Goal: Task Accomplishment & Management: Complete application form

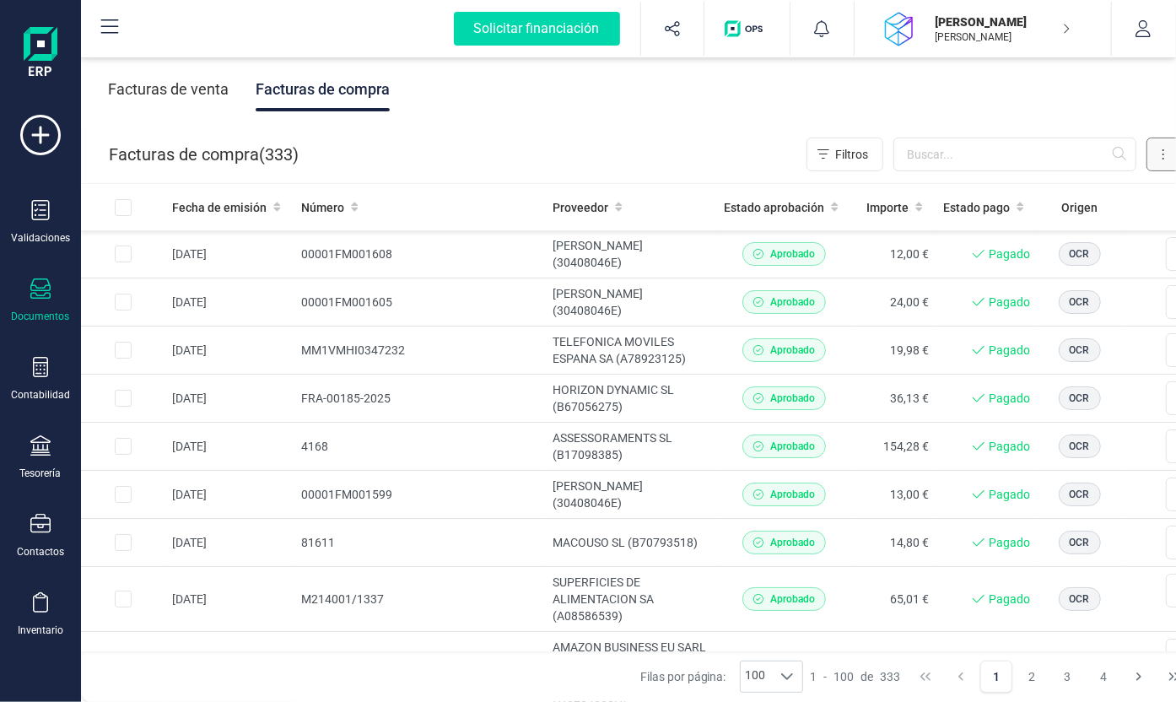
click at [1155, 153] on button at bounding box center [1163, 154] width 34 height 34
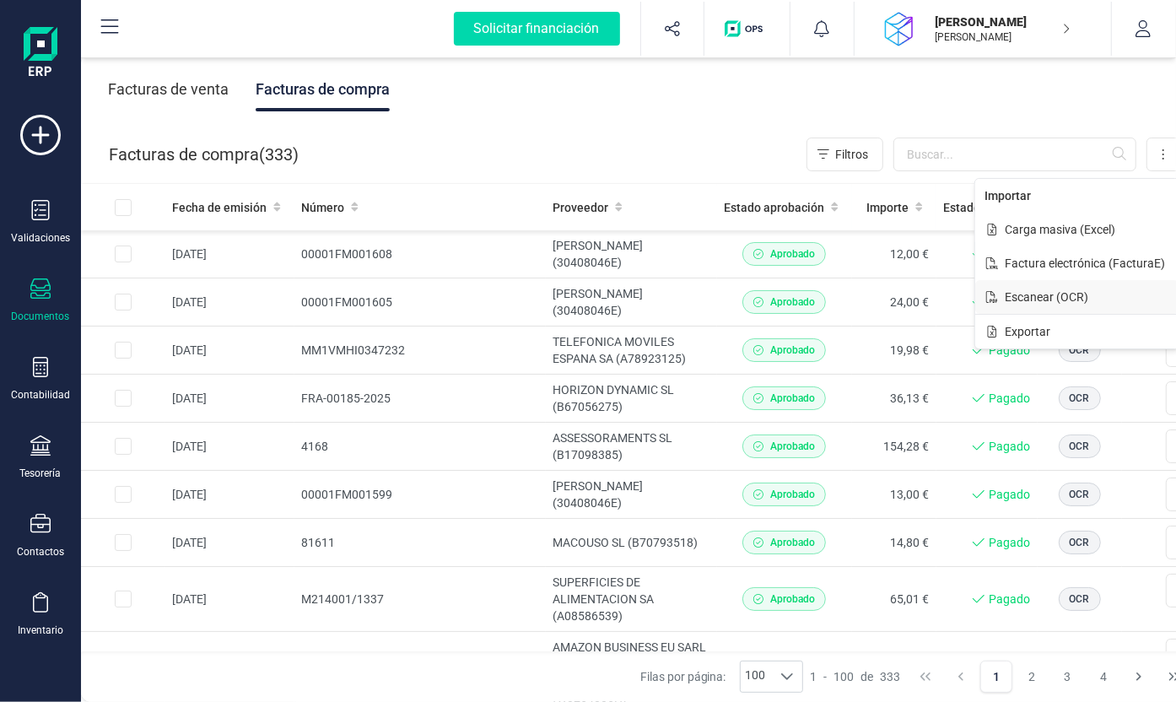
click at [1027, 291] on span "Escanear (OCR)" at bounding box center [1046, 296] width 83 height 17
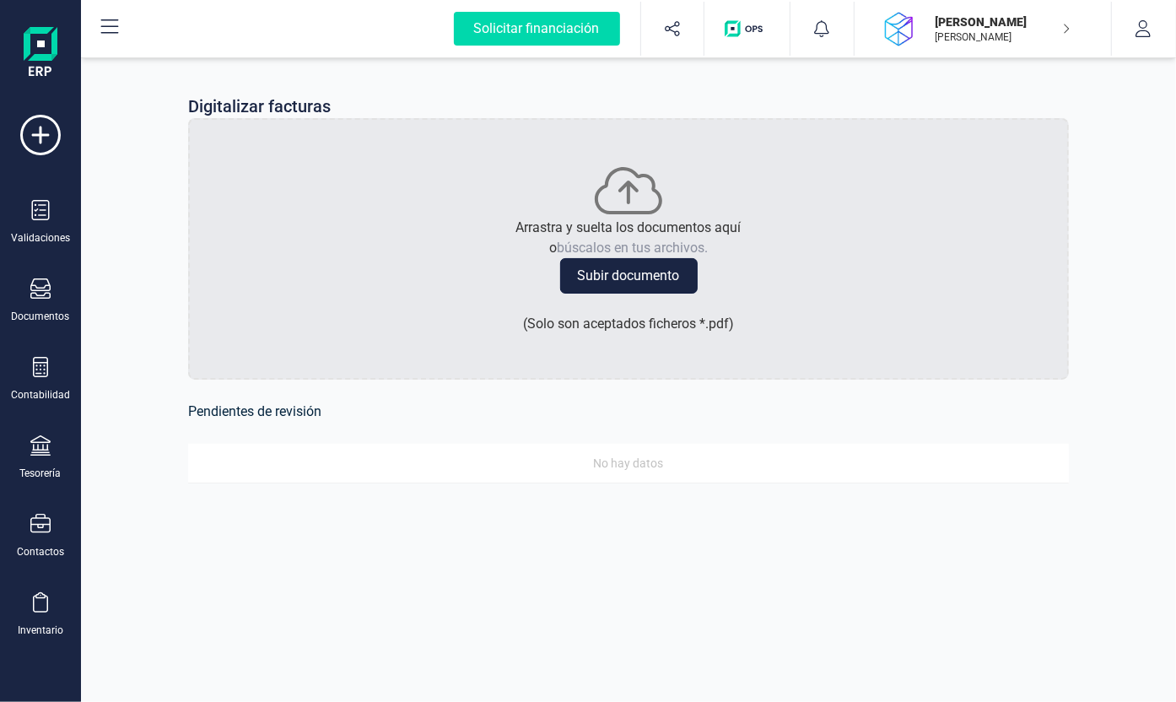
click at [620, 273] on button "Subir documento" at bounding box center [628, 275] width 137 height 35
click at [626, 280] on button "Subir documento" at bounding box center [628, 275] width 137 height 35
click at [45, 293] on icon at bounding box center [40, 288] width 20 height 20
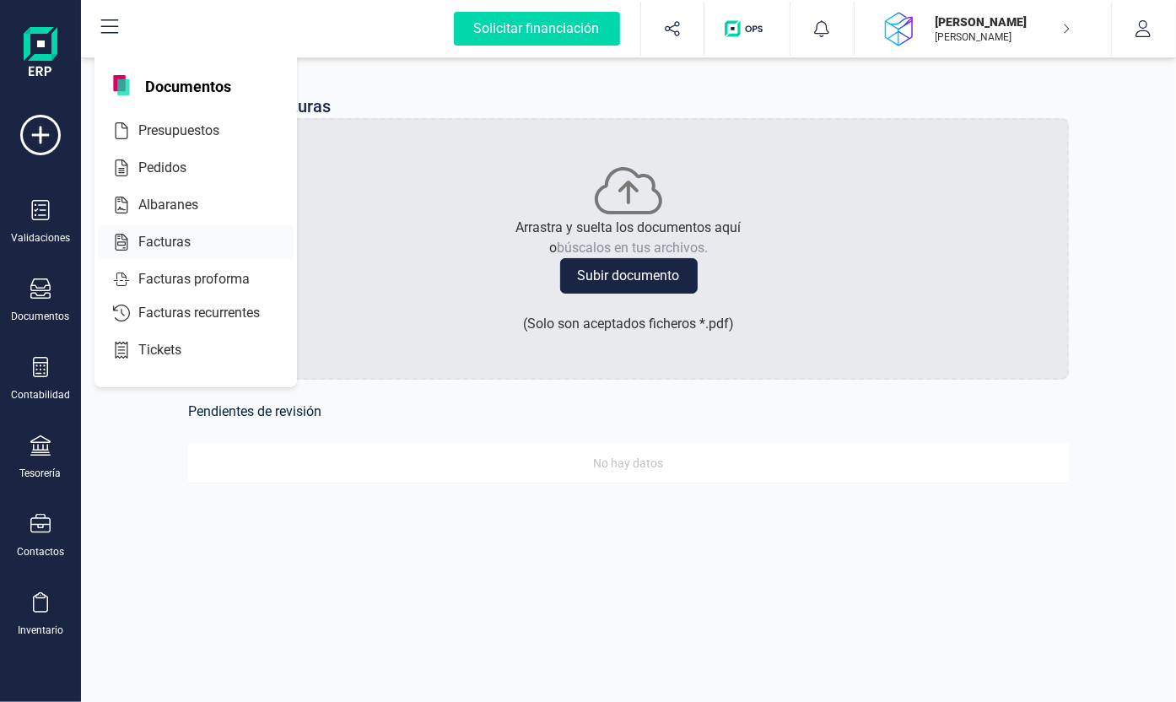
click at [183, 240] on span "Facturas" at bounding box center [176, 242] width 89 height 20
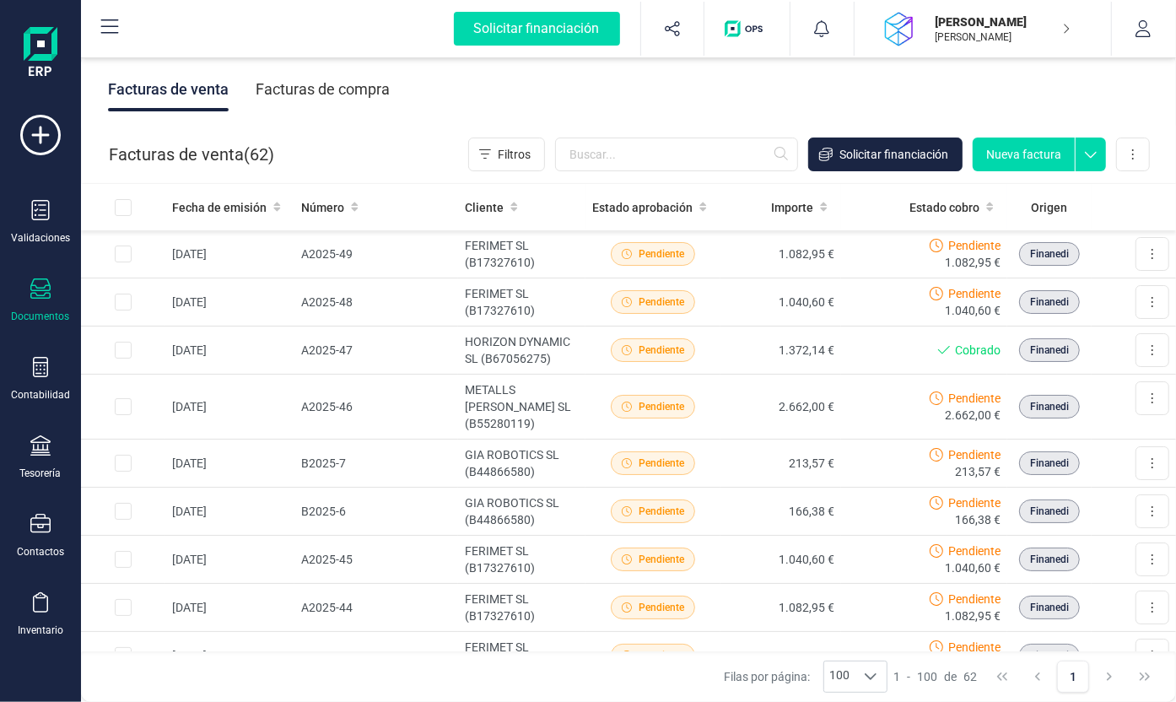
drag, startPoint x: 338, startPoint y: 99, endPoint x: 350, endPoint y: 100, distance: 11.9
click at [341, 99] on div "Facturas de compra" at bounding box center [323, 89] width 134 height 44
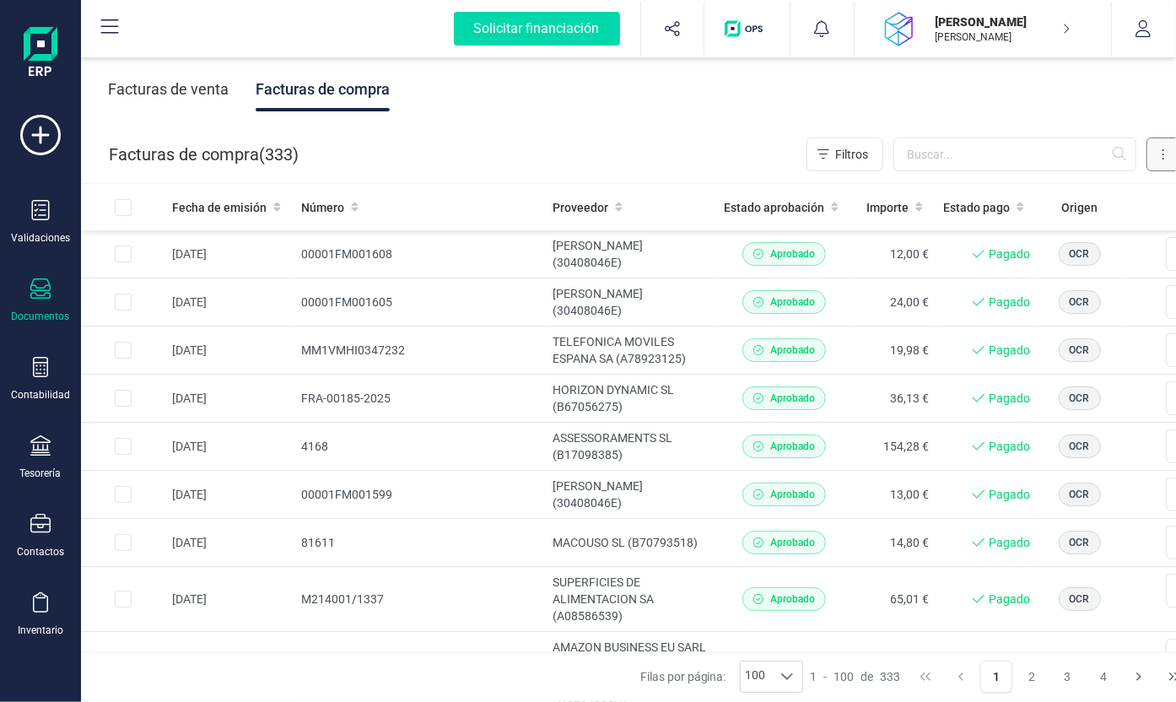
click at [1169, 149] on button at bounding box center [1163, 154] width 34 height 34
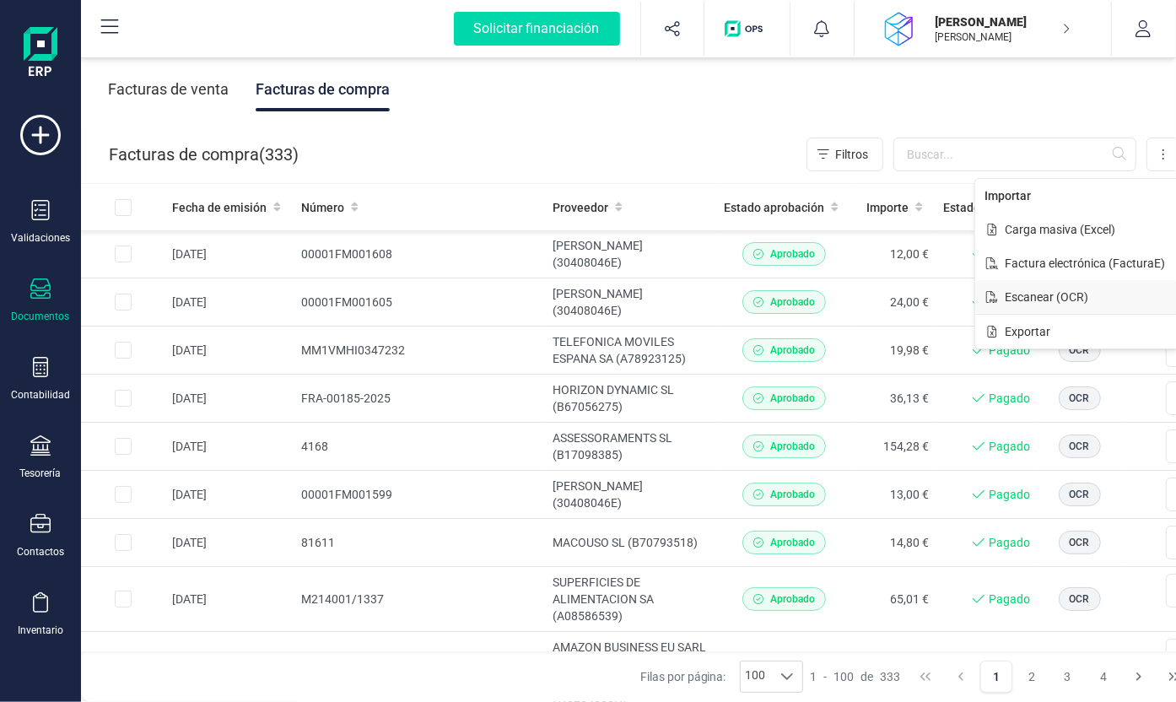
click at [1043, 298] on span "Escanear (OCR)" at bounding box center [1046, 296] width 83 height 17
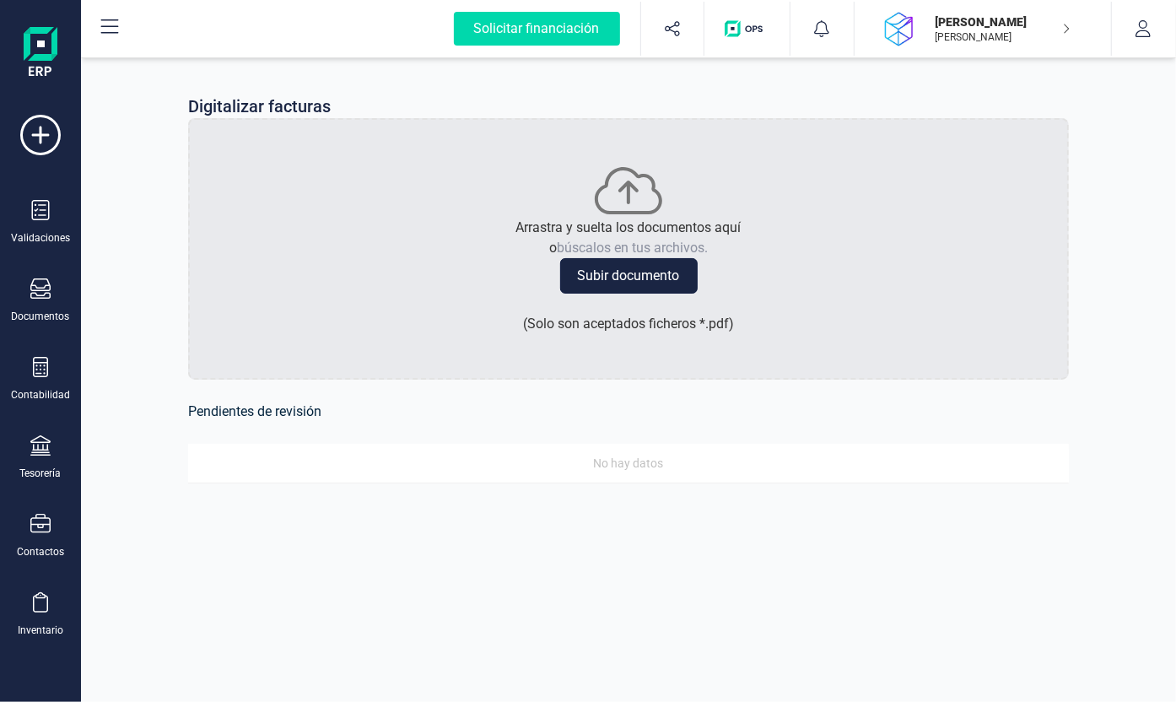
click at [653, 282] on button "Subir documento" at bounding box center [628, 275] width 137 height 35
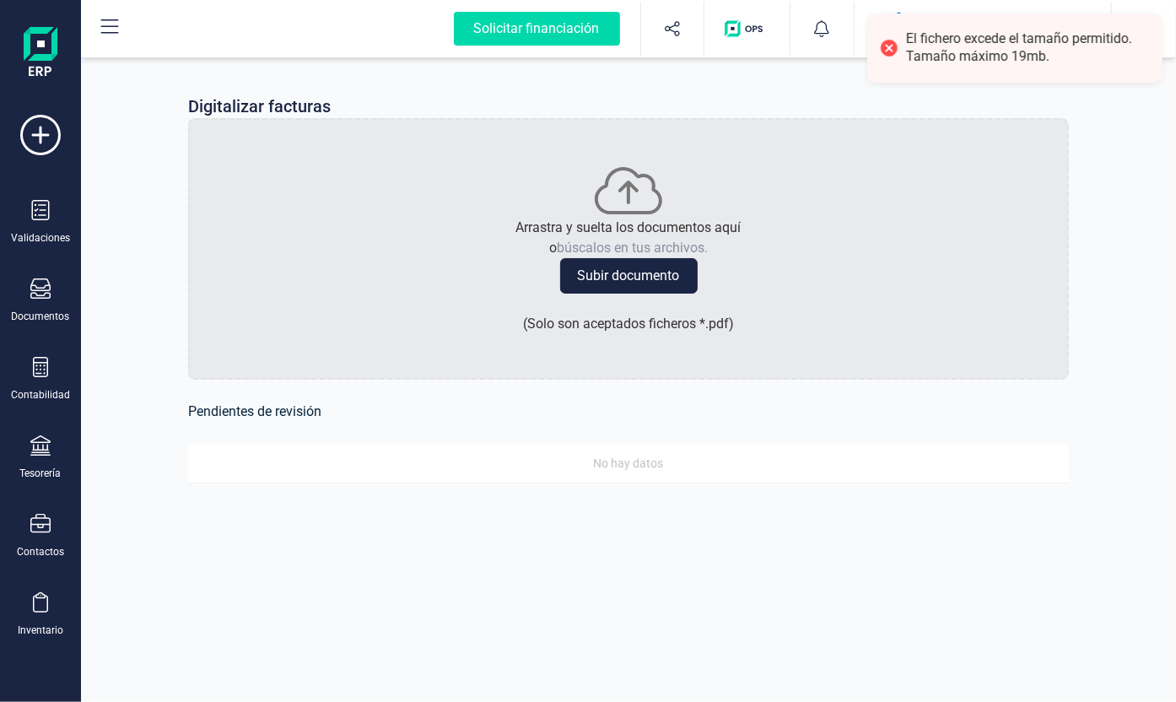
click at [1128, 171] on div "Digitalizar facturas Arrastra y suelta los documentos aquí o búscalos en tus ar…" at bounding box center [628, 299] width 1095 height 490
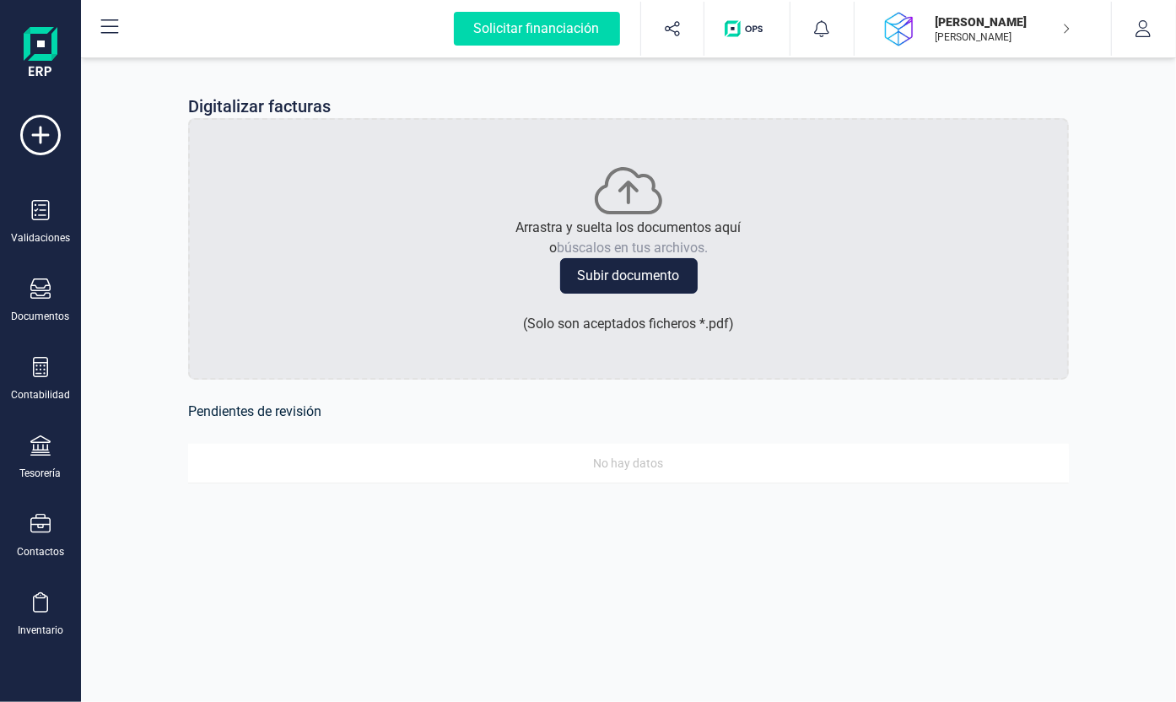
click at [661, 275] on button "Subir documento" at bounding box center [628, 275] width 137 height 35
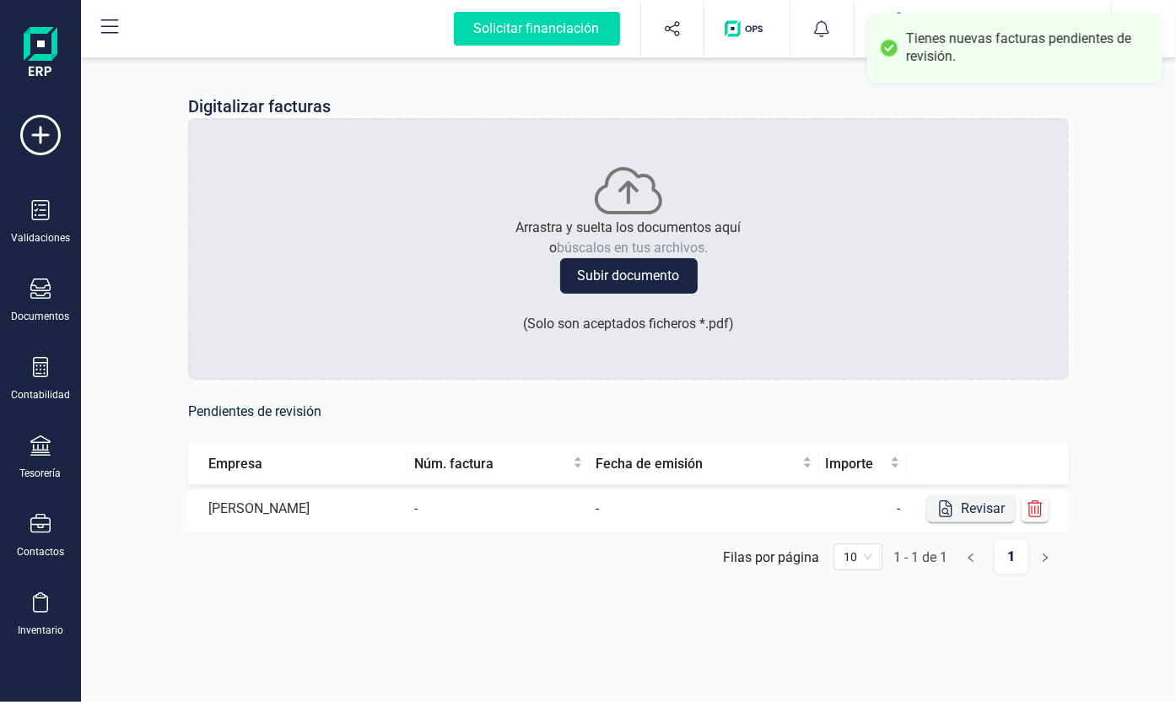
click at [985, 507] on button "Revisar" at bounding box center [971, 508] width 88 height 27
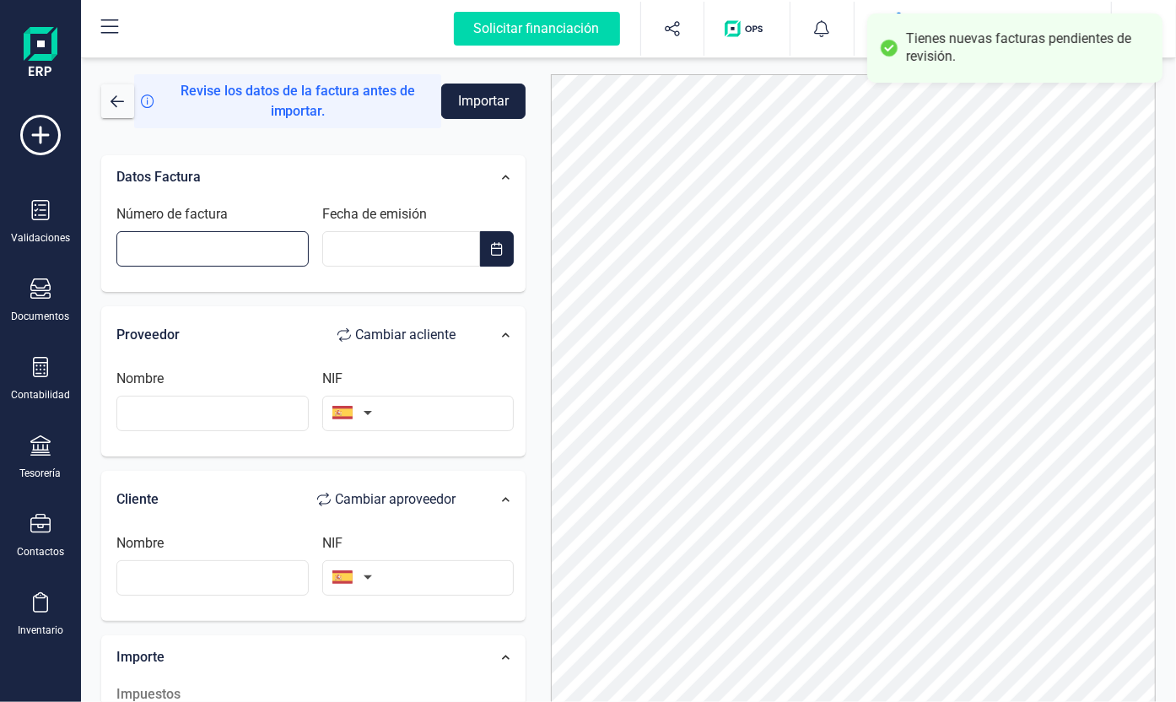
click at [202, 250] on input "Número de factura" at bounding box center [212, 248] width 192 height 35
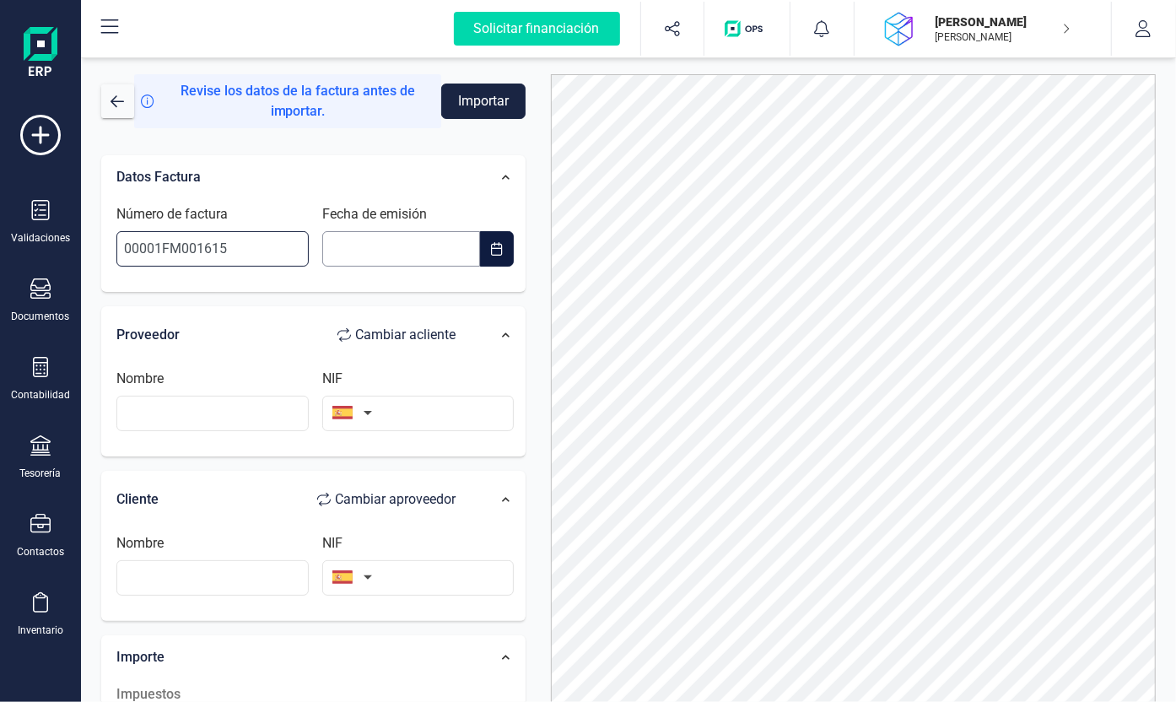
type input "00001FM001615"
type input "__/__/____"
click at [401, 234] on input "__/__/____" at bounding box center [401, 248] width 159 height 35
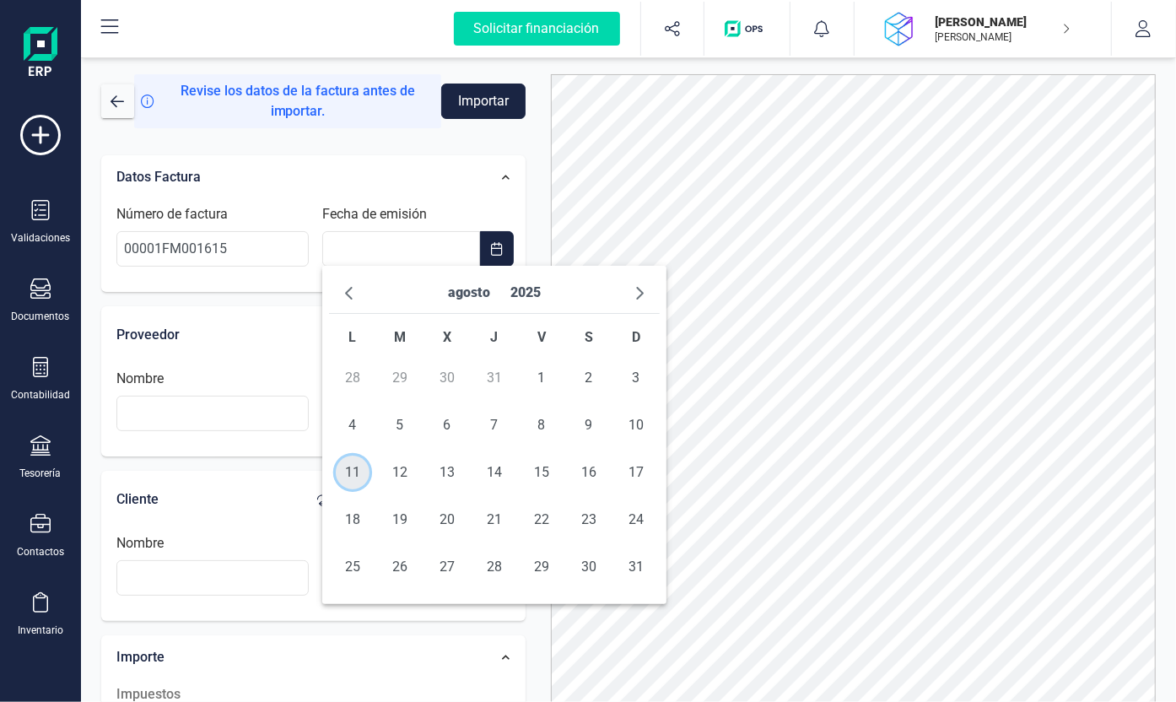
click at [356, 480] on span "11" at bounding box center [353, 472] width 34 height 34
type input "[DATE]"
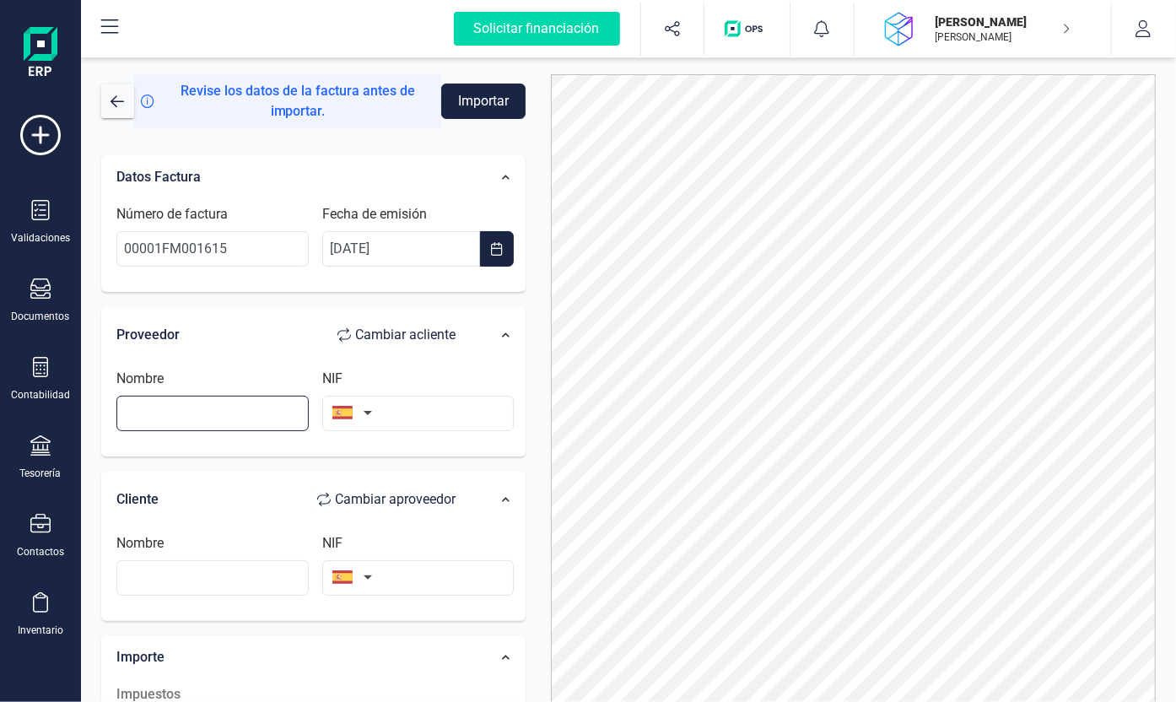
click at [241, 402] on input "text" at bounding box center [212, 413] width 192 height 35
type input "Setefilla [PERSON_NAME]"
type input "30408046E"
click at [243, 560] on input "text" at bounding box center [212, 577] width 192 height 35
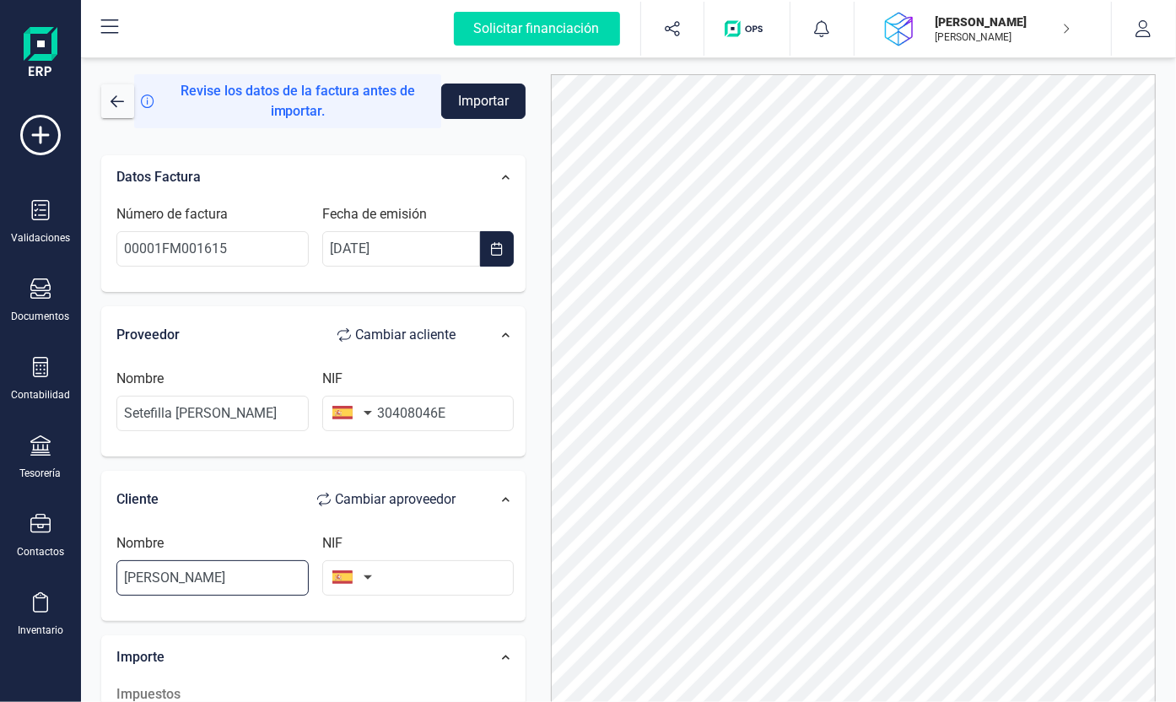
type input "[PERSON_NAME]"
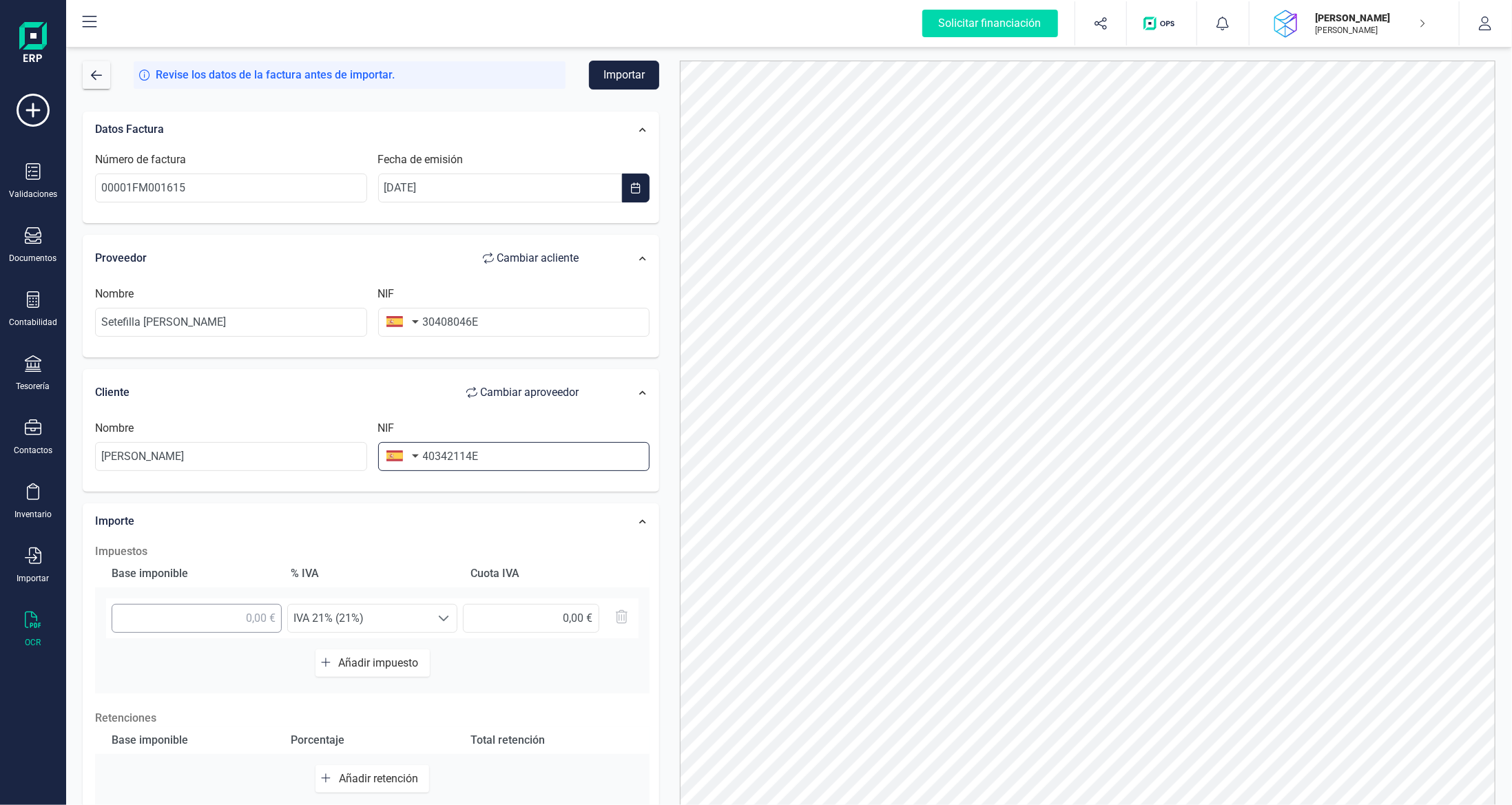
type input "40342114E"
click at [257, 572] on input "text" at bounding box center [197, 618] width 170 height 29
type input "10,91 €"
click at [362, 572] on span "IVA 21% (21%)" at bounding box center [359, 618] width 143 height 28
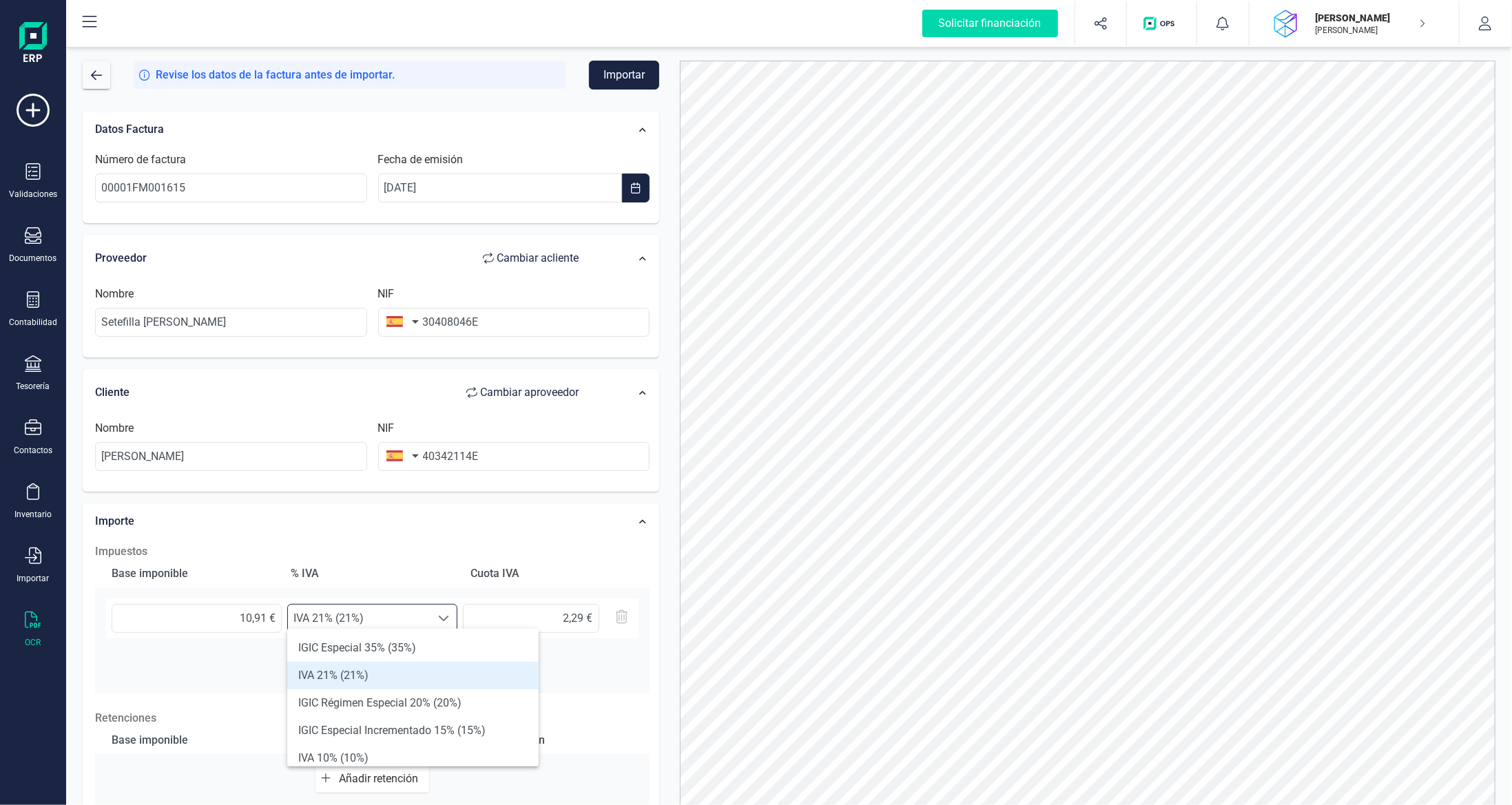
scroll to position [8, 60]
click at [370, 572] on li "IVA 10% (10%)" at bounding box center [413, 758] width 252 height 28
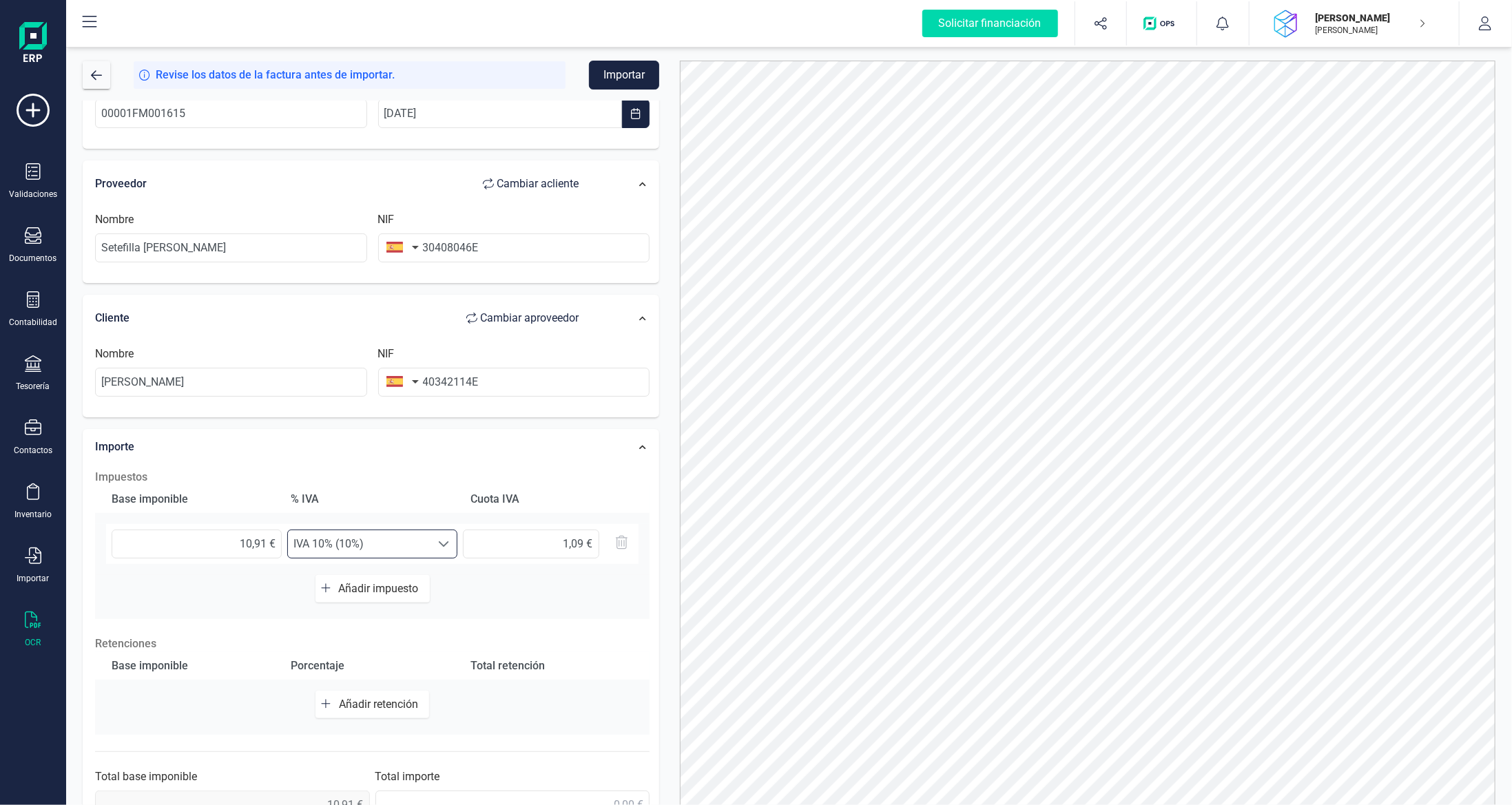
scroll to position [110, 0]
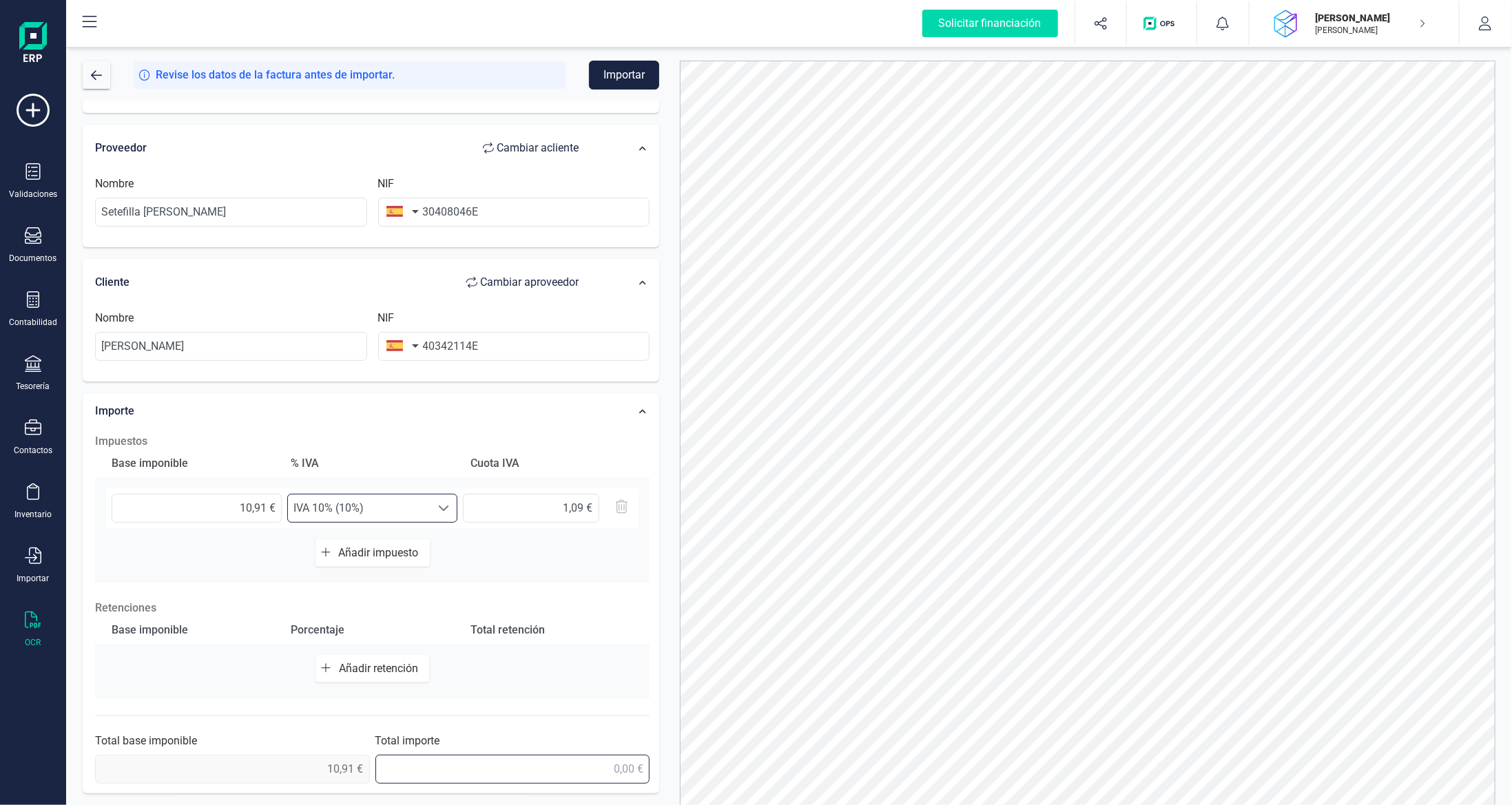
drag, startPoint x: 552, startPoint y: 763, endPoint x: 556, endPoint y: 757, distance: 7.2
click at [552, 572] on input "text" at bounding box center [513, 768] width 275 height 29
type input "12,00 €"
click at [613, 82] on button "Importar" at bounding box center [624, 74] width 70 height 29
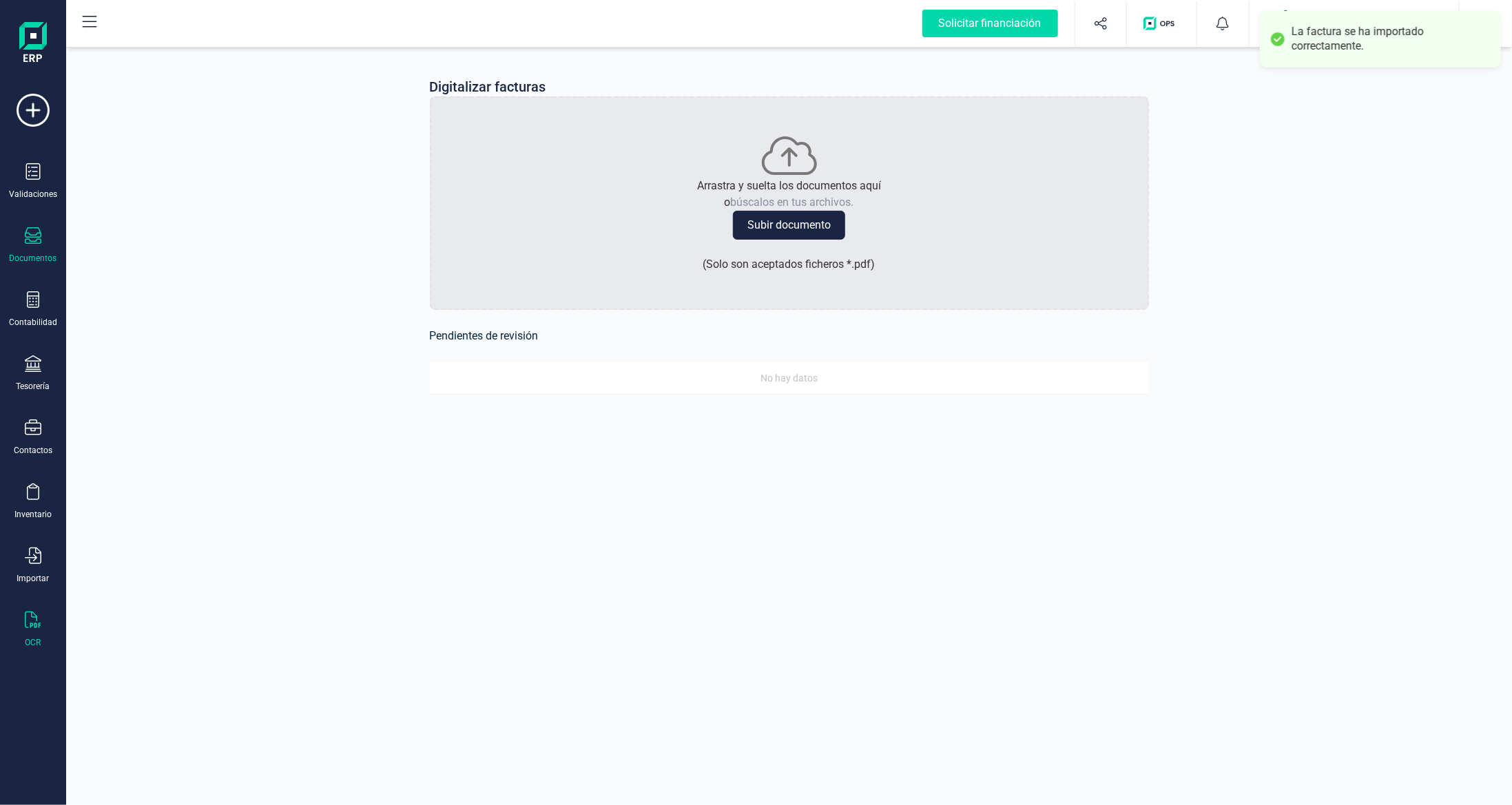
click at [37, 238] on icon at bounding box center [33, 235] width 16 height 16
click at [125, 200] on span "Facturas" at bounding box center [144, 198] width 73 height 16
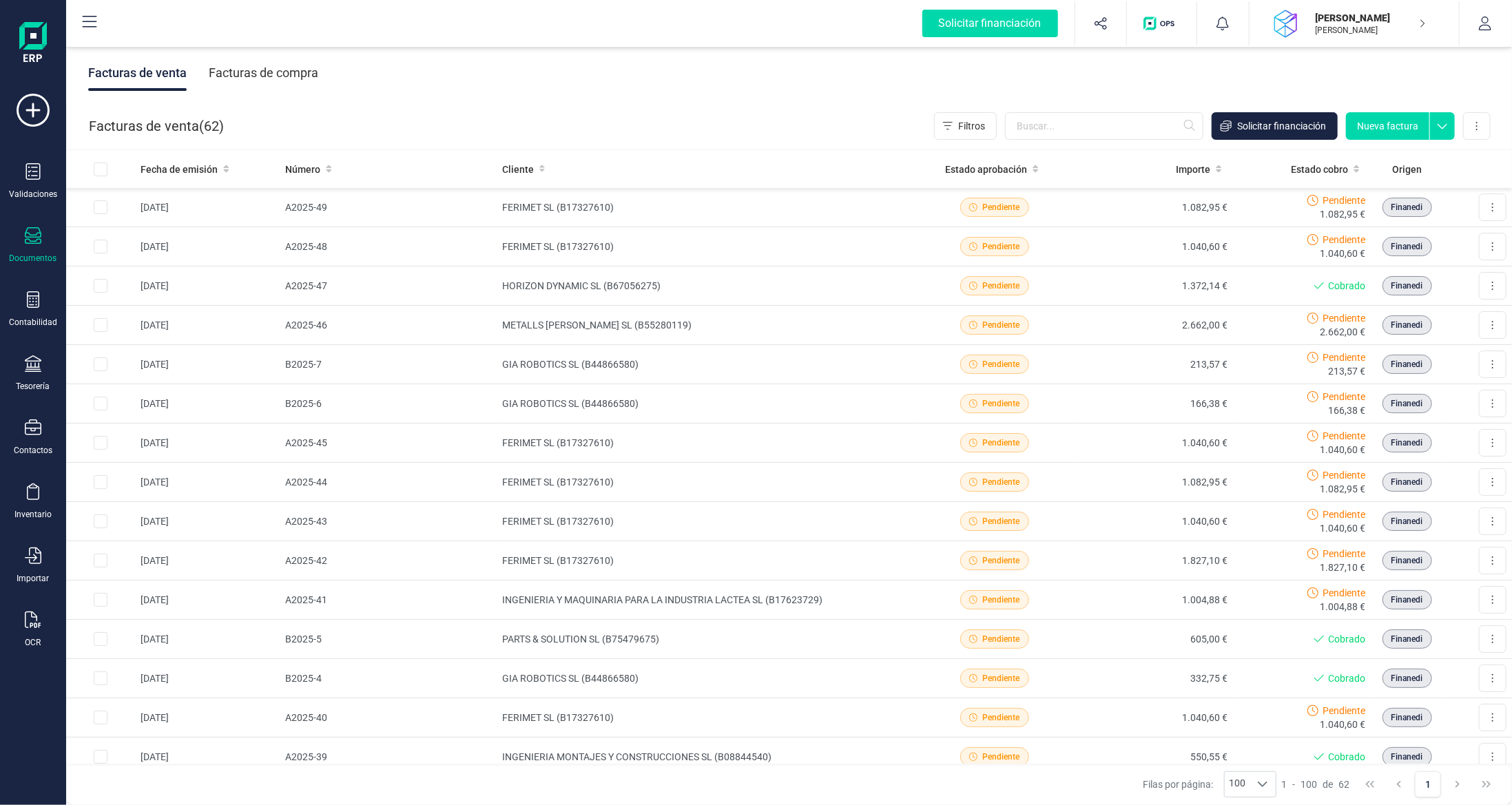
click at [246, 69] on div "Facturas de compra" at bounding box center [264, 73] width 109 height 36
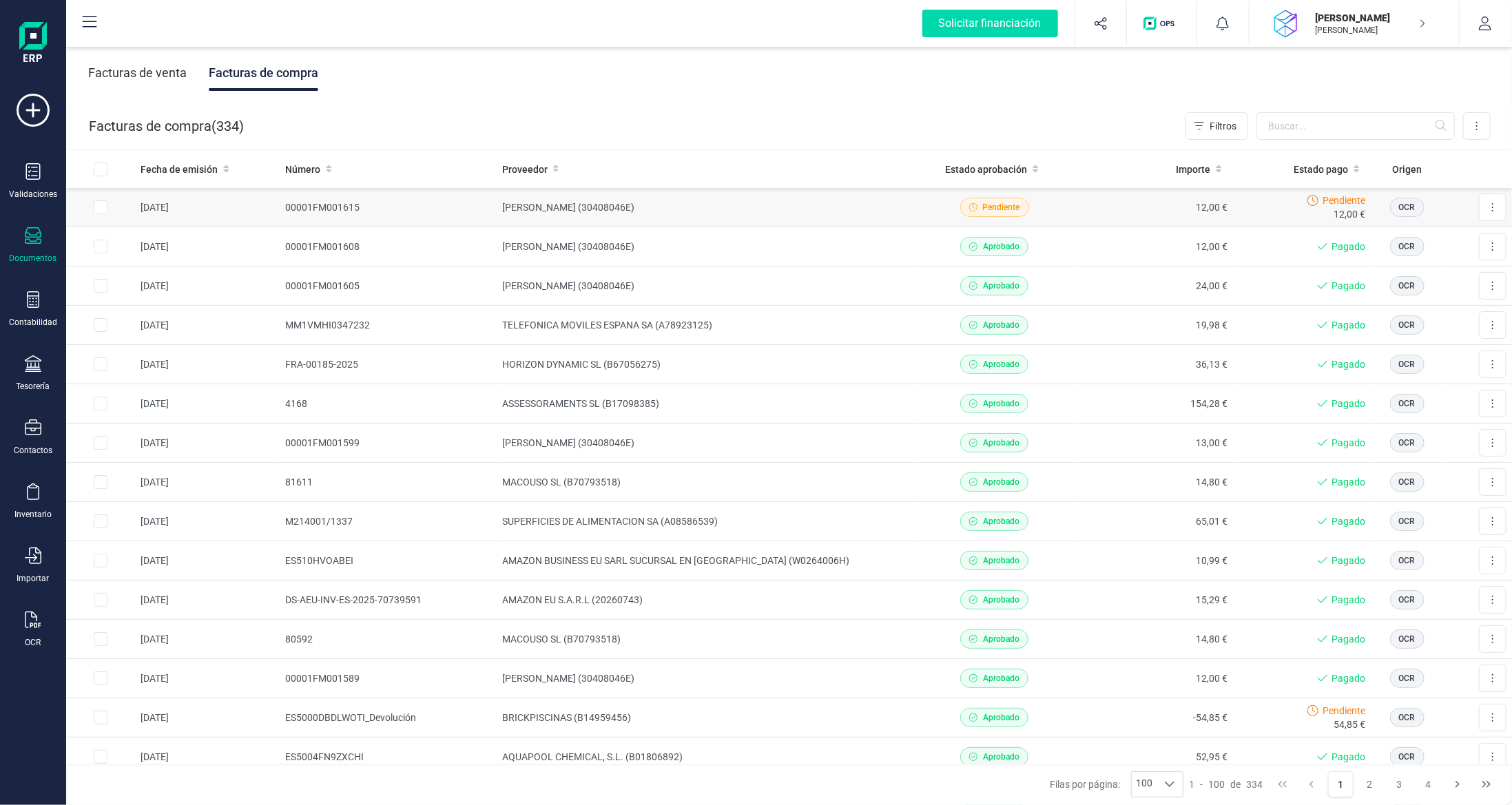
click at [960, 211] on div "Pendiente" at bounding box center [994, 207] width 148 height 20
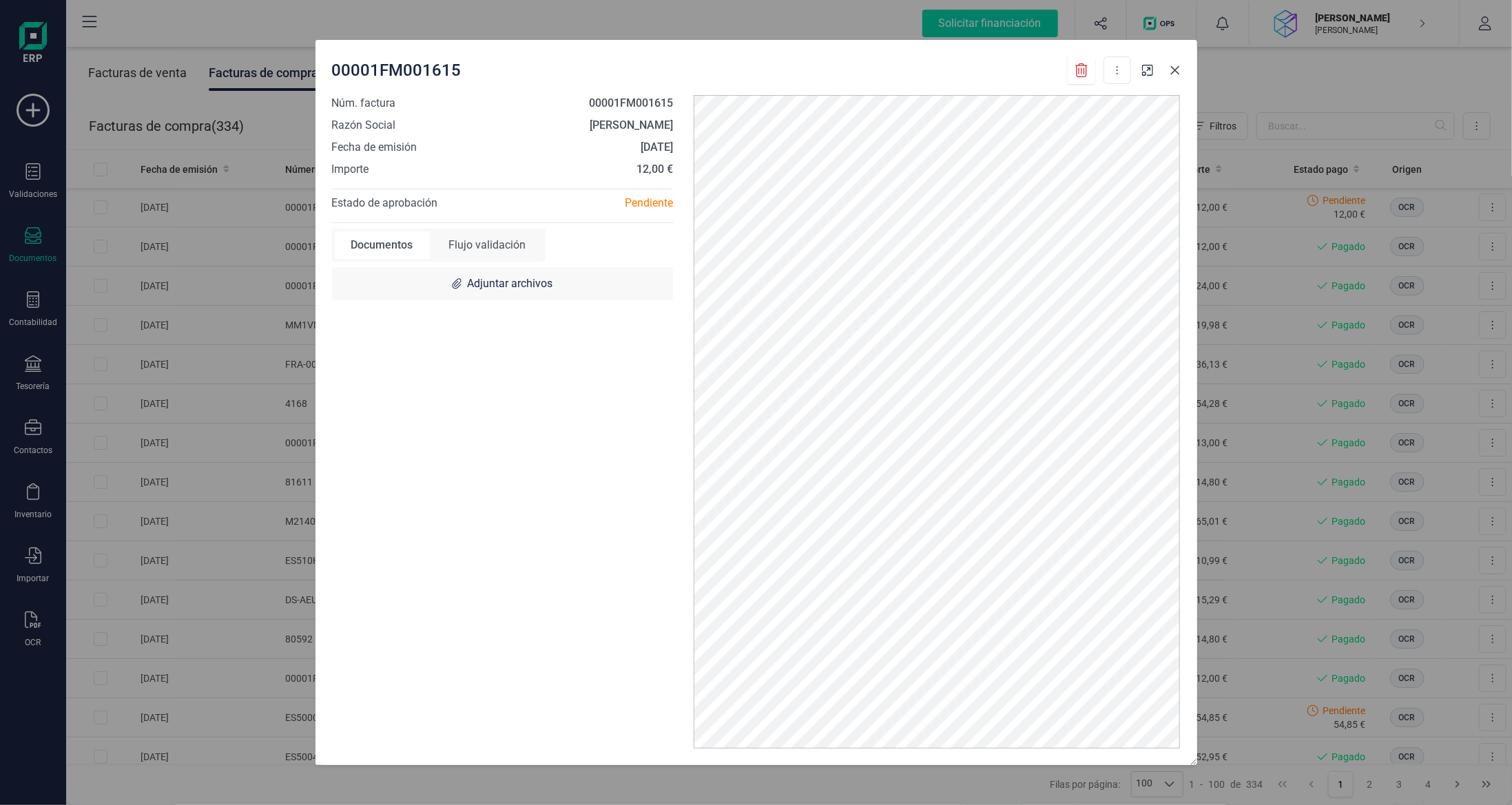
click at [960, 76] on icon "button" at bounding box center [1175, 69] width 11 height 11
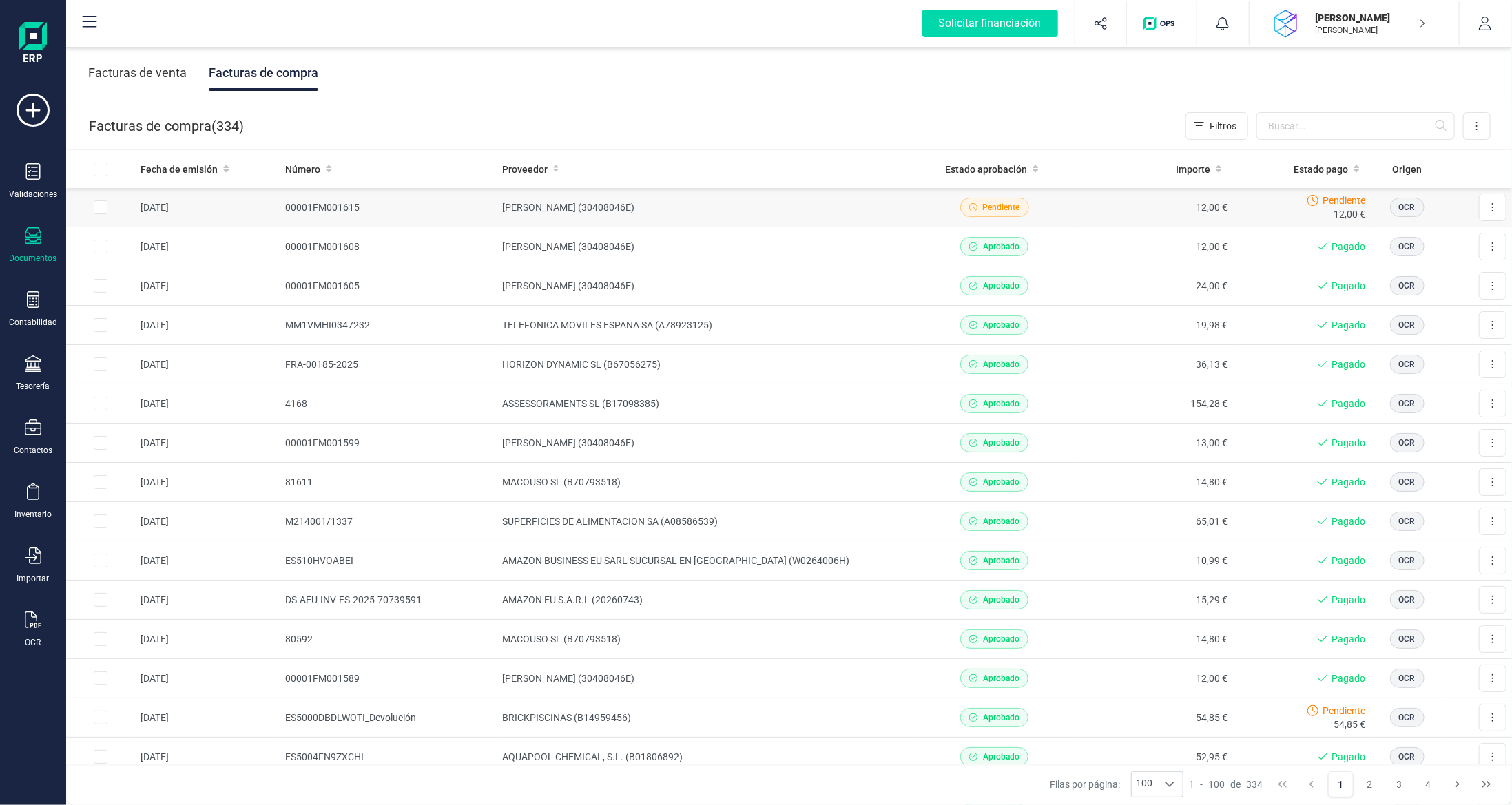
click at [426, 214] on td "00001FM001615" at bounding box center [388, 207] width 217 height 39
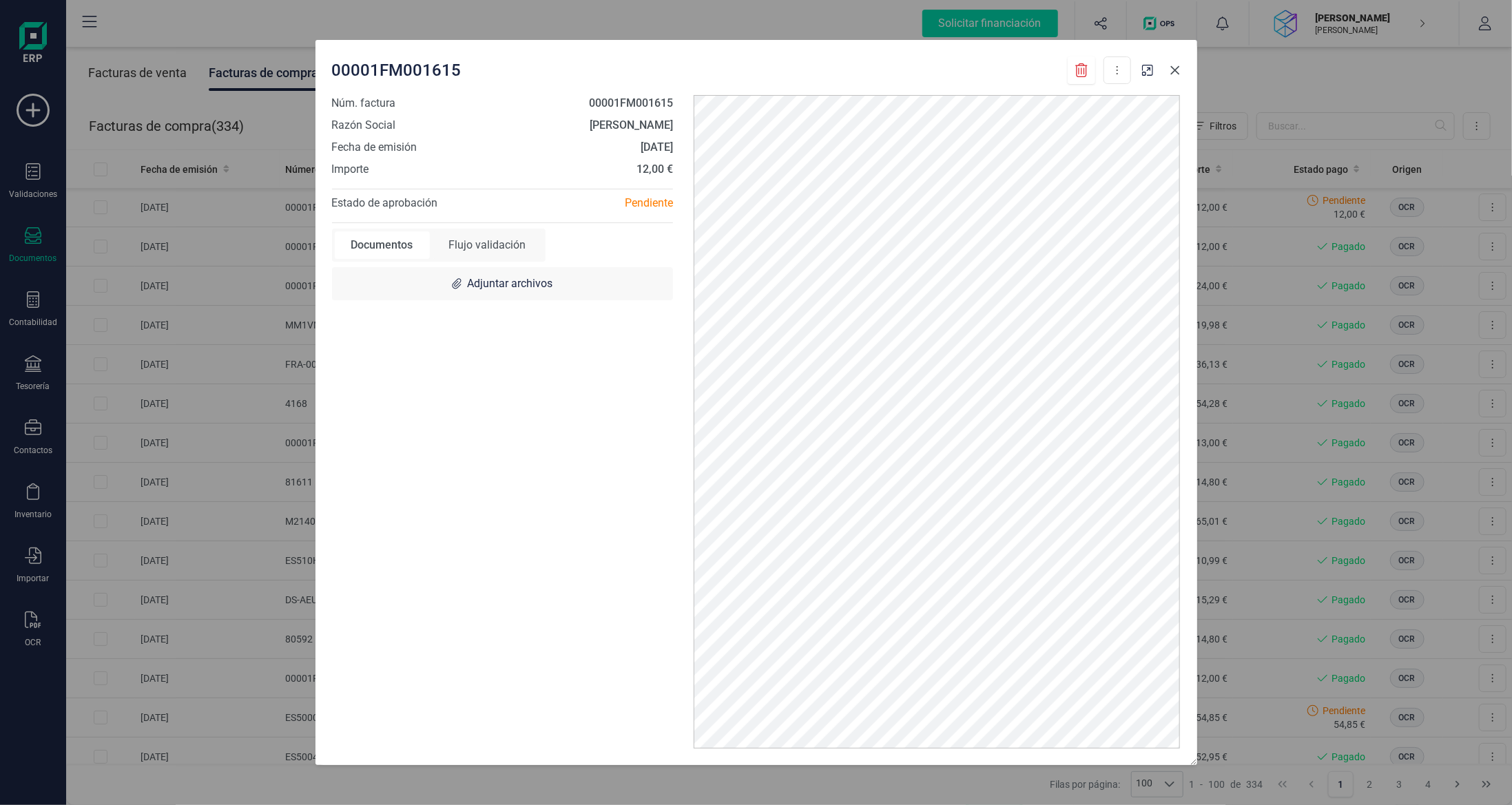
click at [960, 70] on icon "button" at bounding box center [1175, 70] width 9 height 9
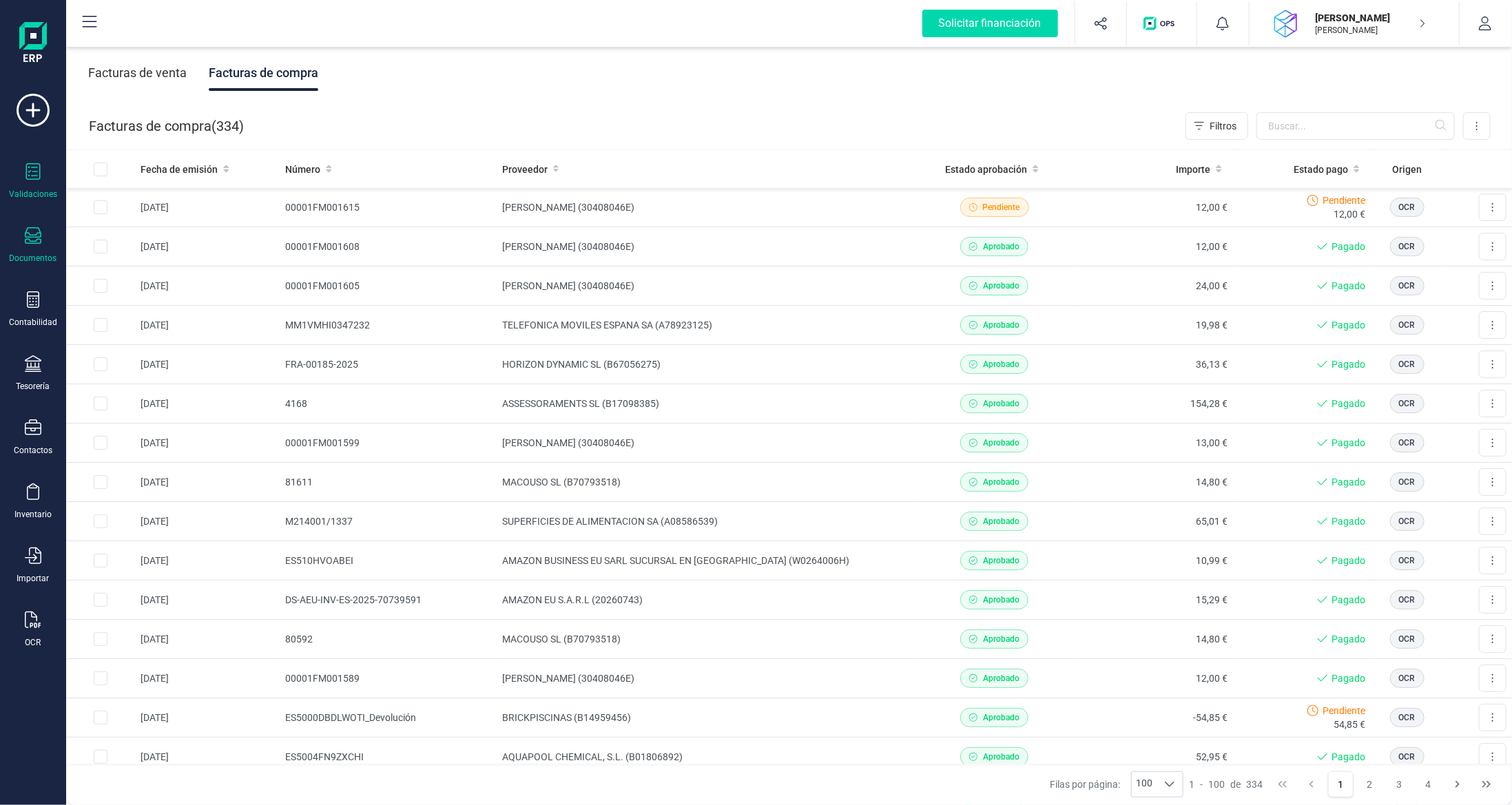
click at [40, 176] on icon at bounding box center [33, 171] width 16 height 16
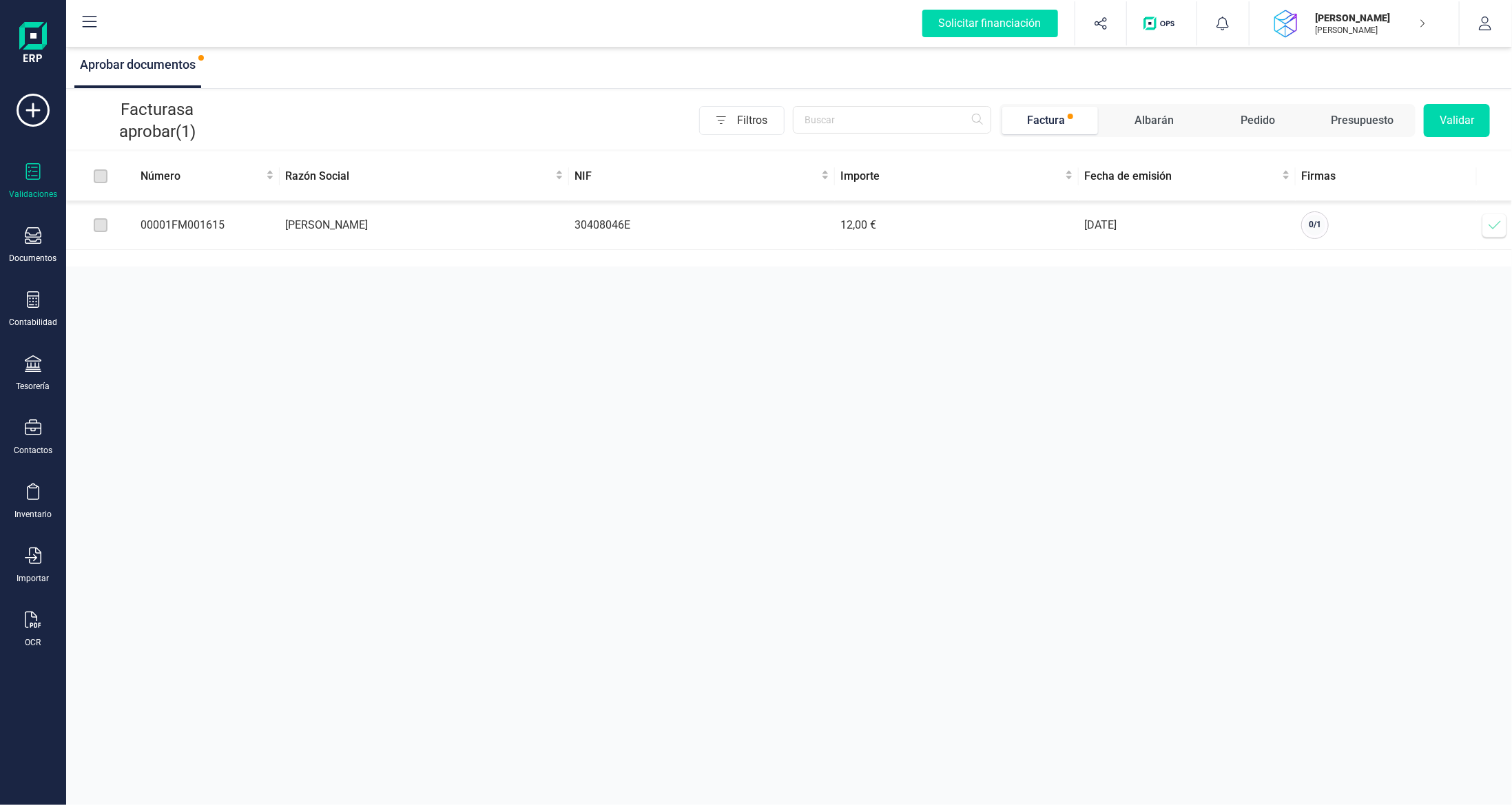
click at [960, 222] on icon at bounding box center [1495, 225] width 14 height 14
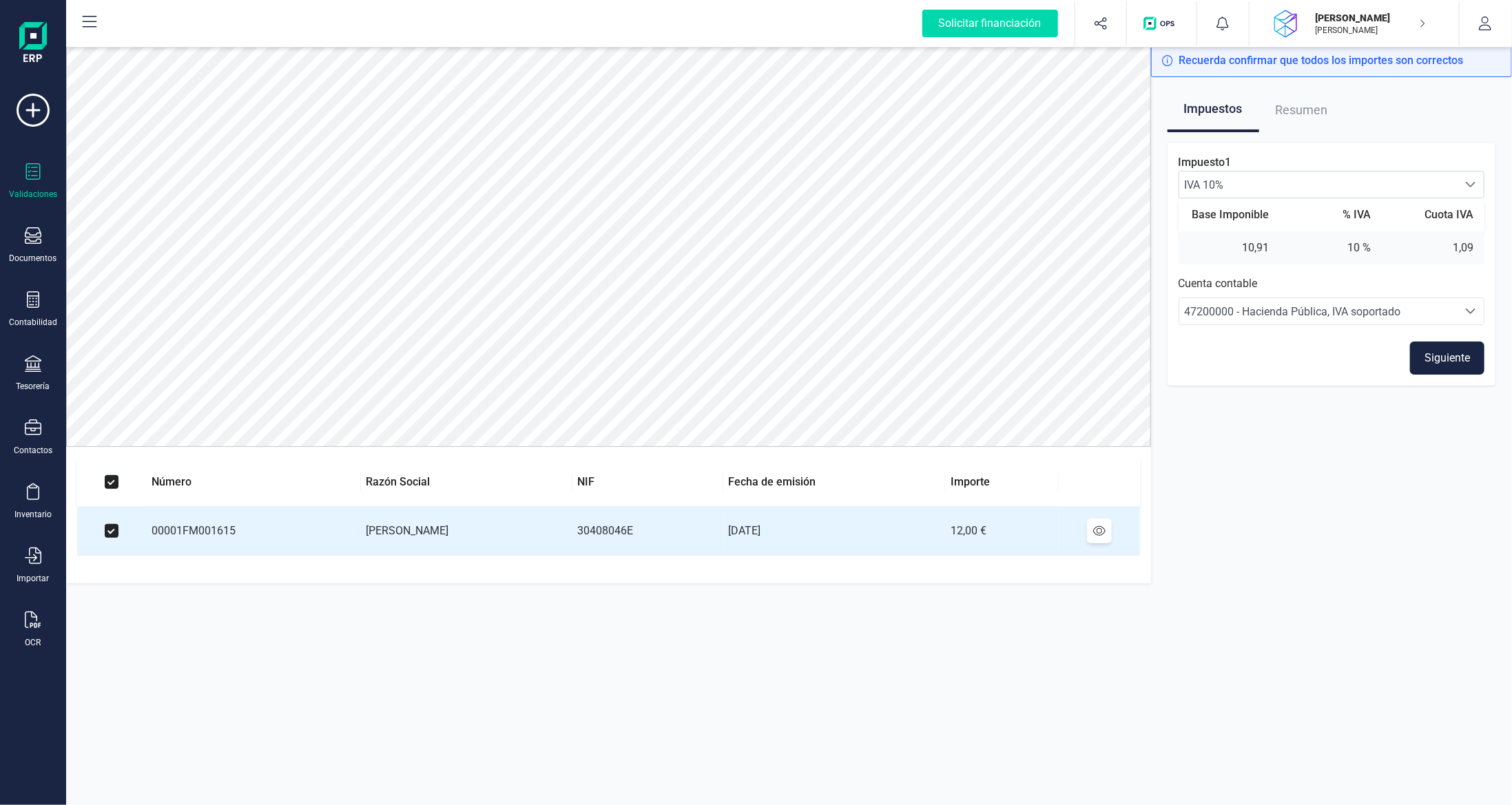
click at [960, 371] on button "Siguiente" at bounding box center [1447, 358] width 74 height 33
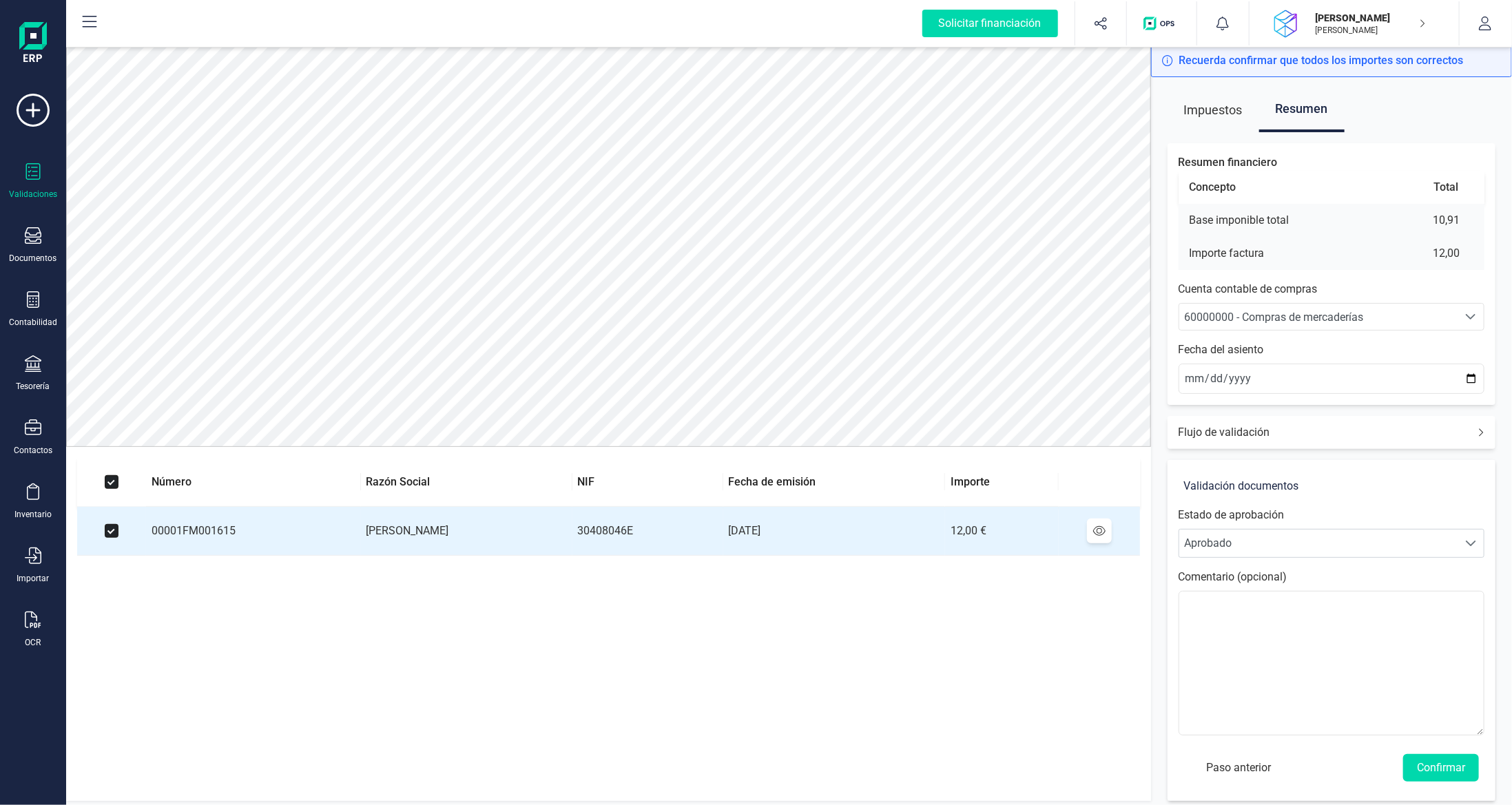
click at [960, 316] on span "60000000 - Compras de mercaderías" at bounding box center [1274, 317] width 179 height 13
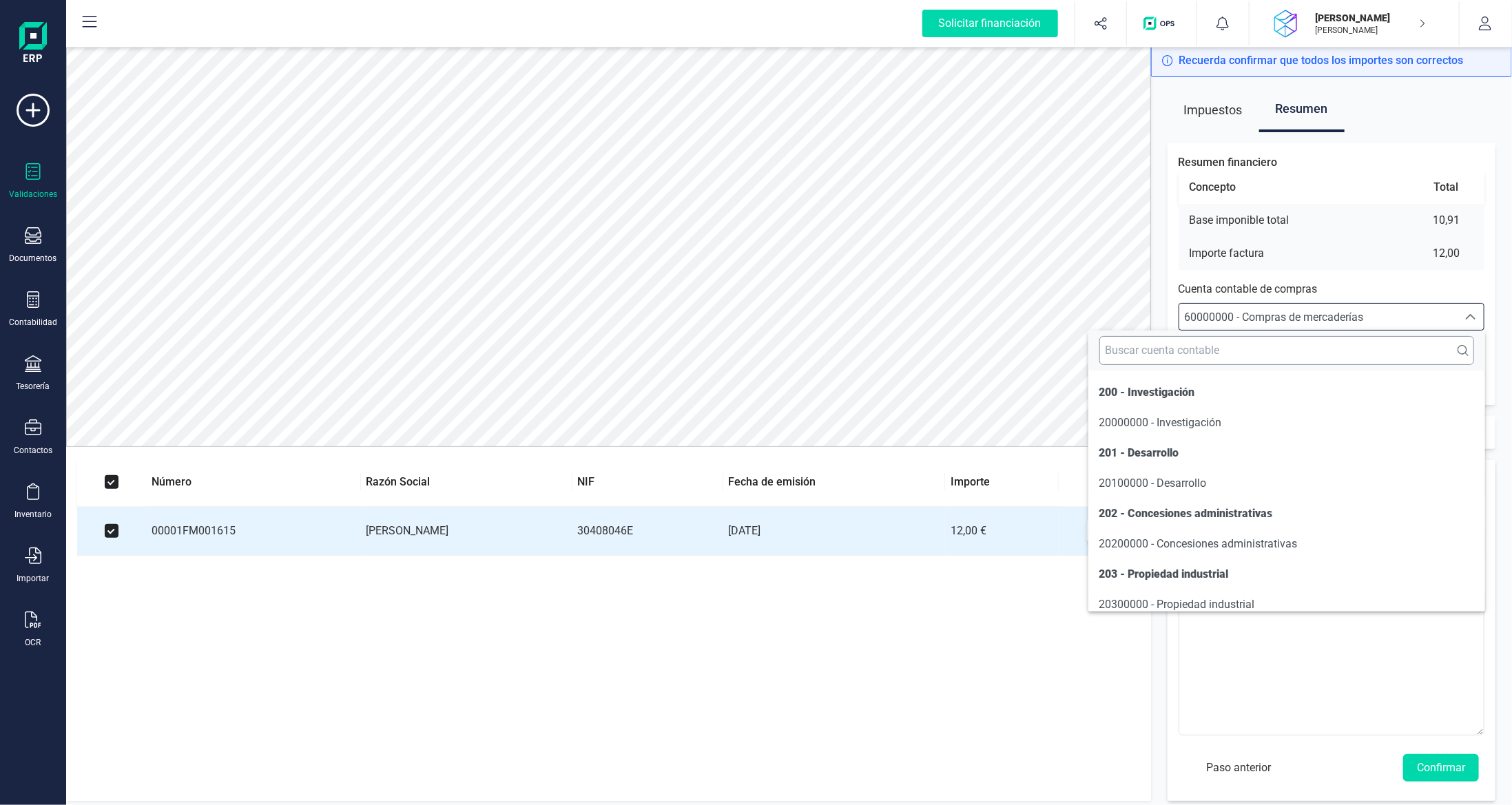
scroll to position [6584, 0]
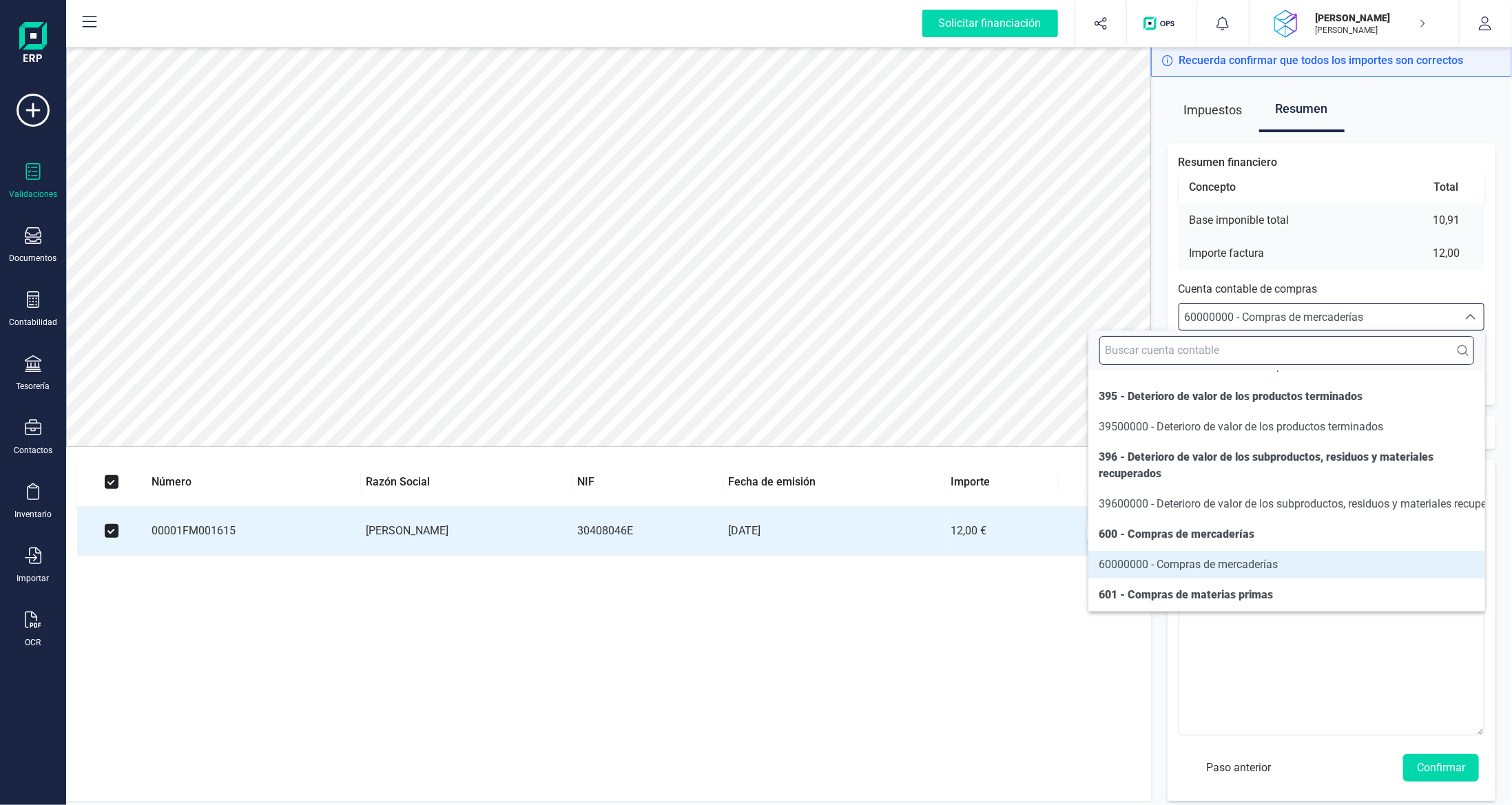
click at [960, 354] on input "text" at bounding box center [1287, 350] width 375 height 29
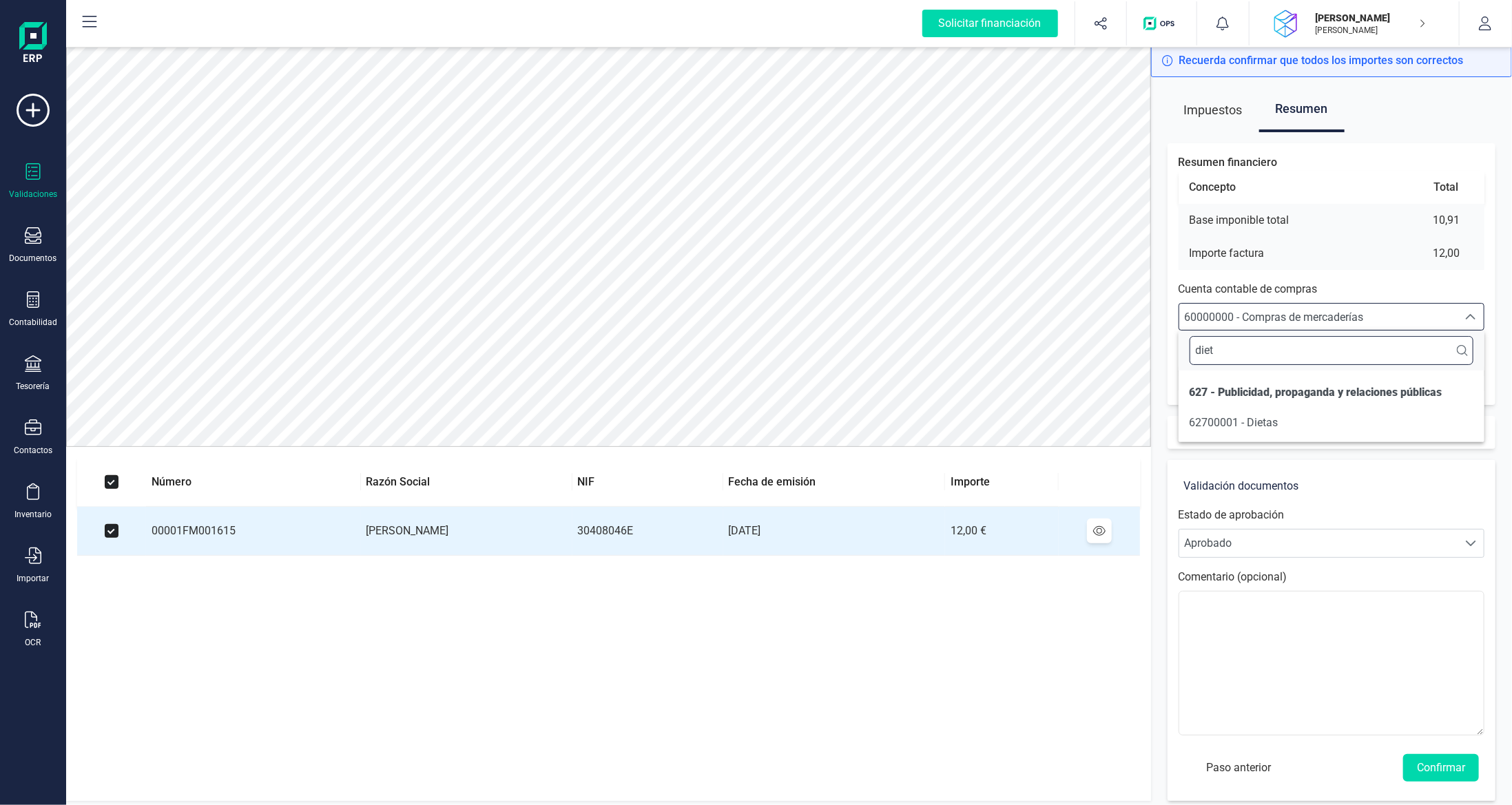
scroll to position [0, 0]
type input "dieta"
click at [960, 429] on span "62700001 - Dietas" at bounding box center [1234, 423] width 89 height 16
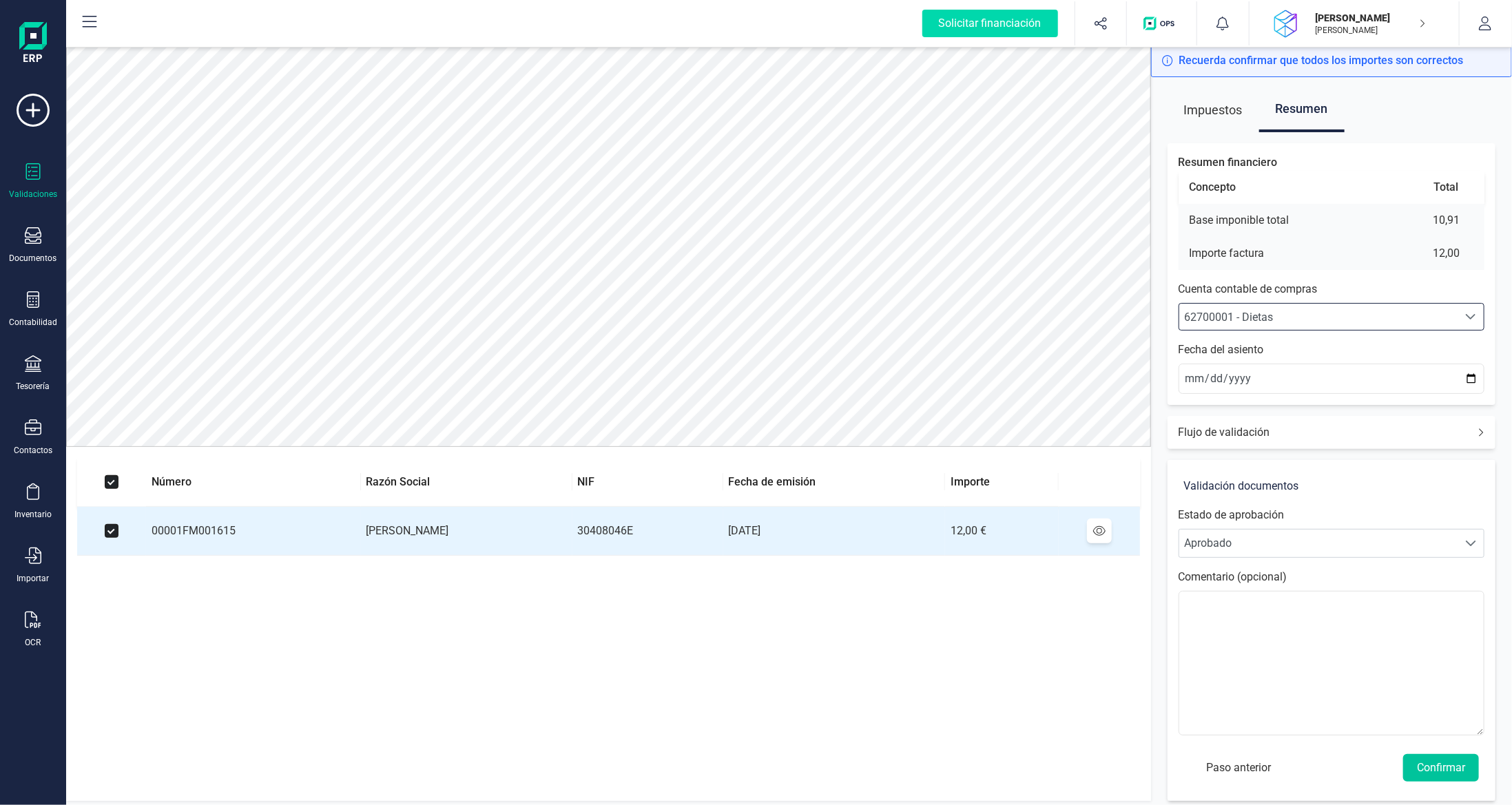
click at [960, 572] on button "Confirmar" at bounding box center [1441, 767] width 76 height 28
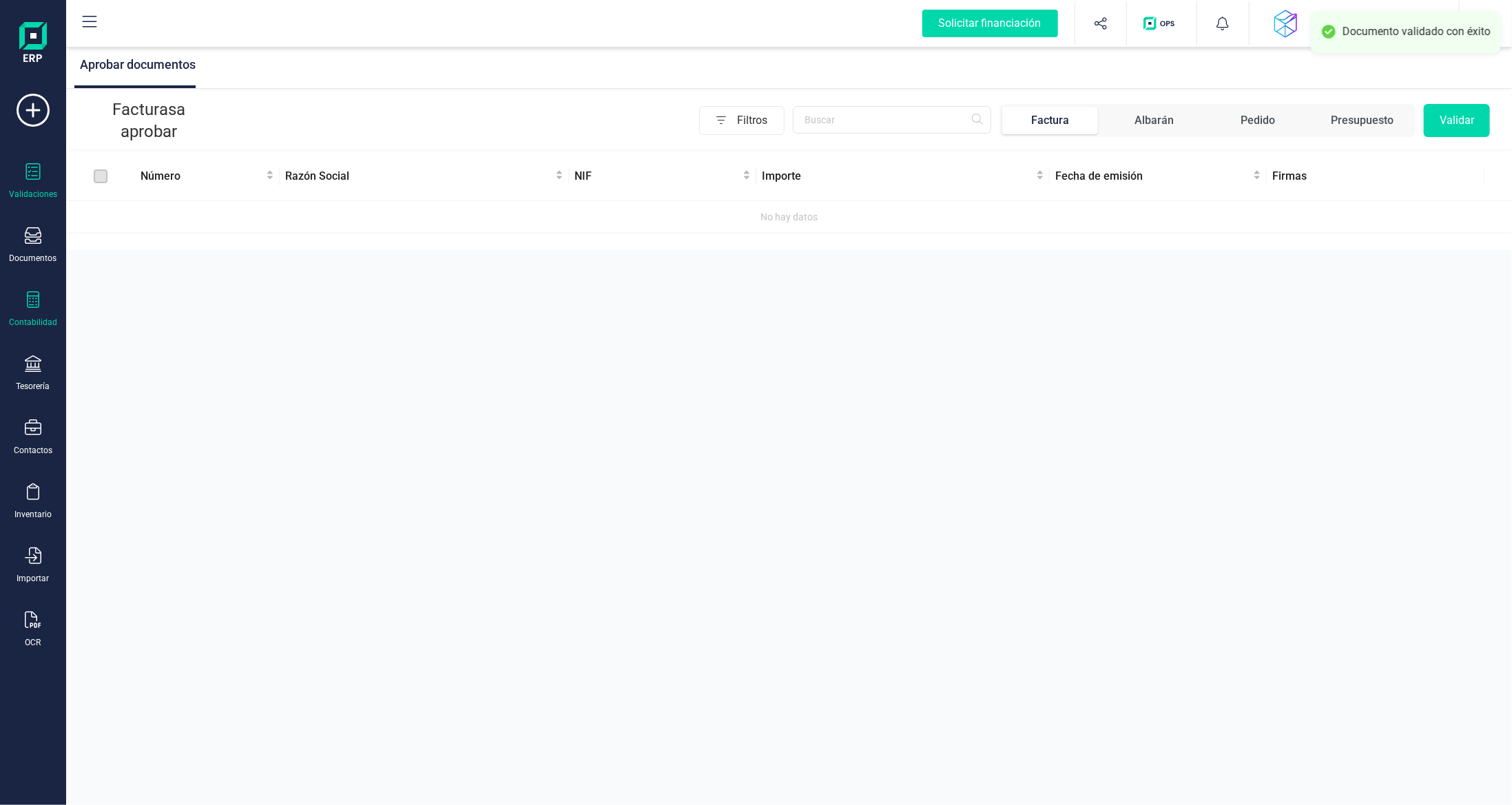
click at [29, 297] on icon at bounding box center [33, 300] width 16 height 16
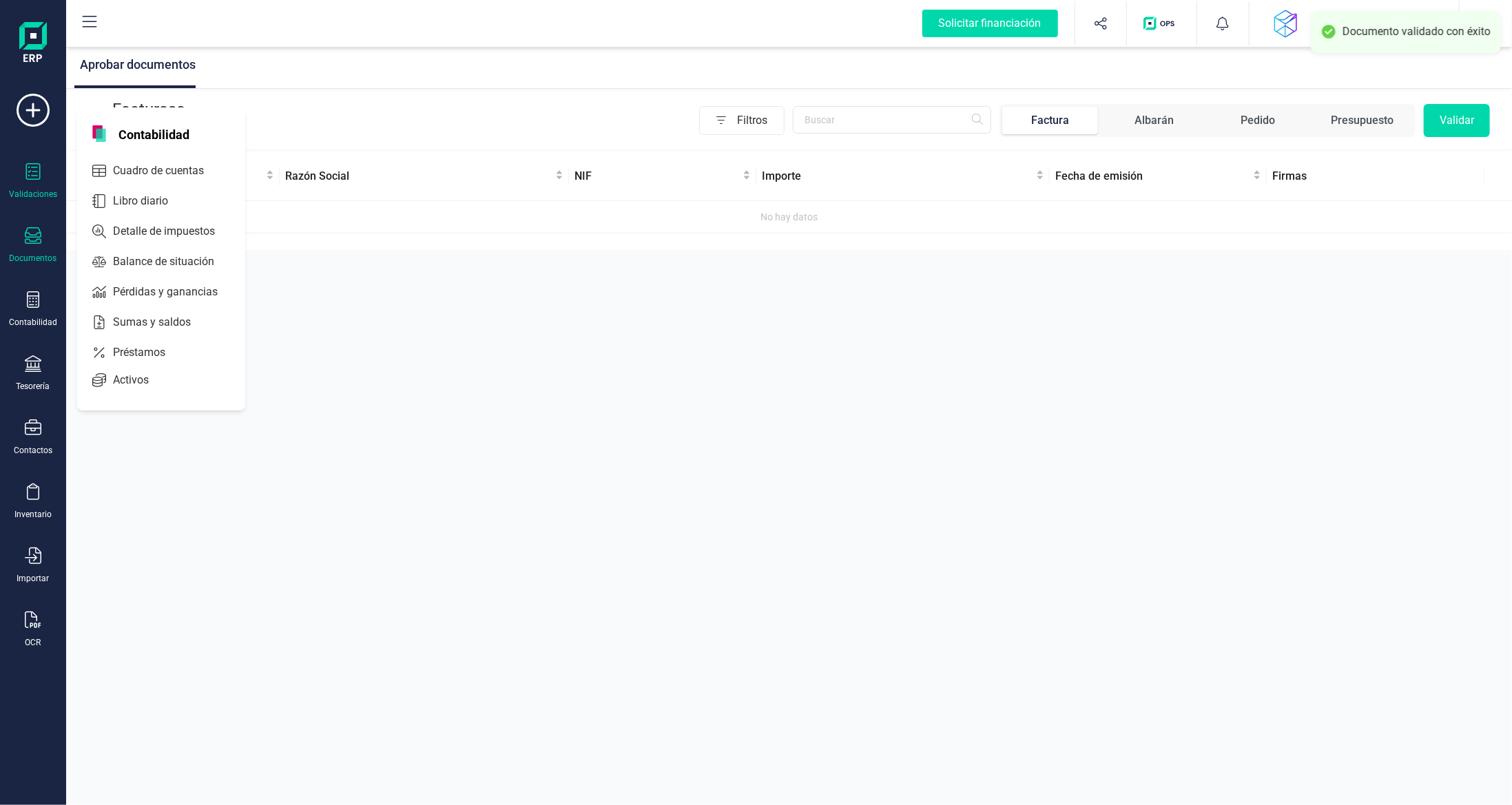
click at [40, 241] on icon at bounding box center [33, 235] width 16 height 16
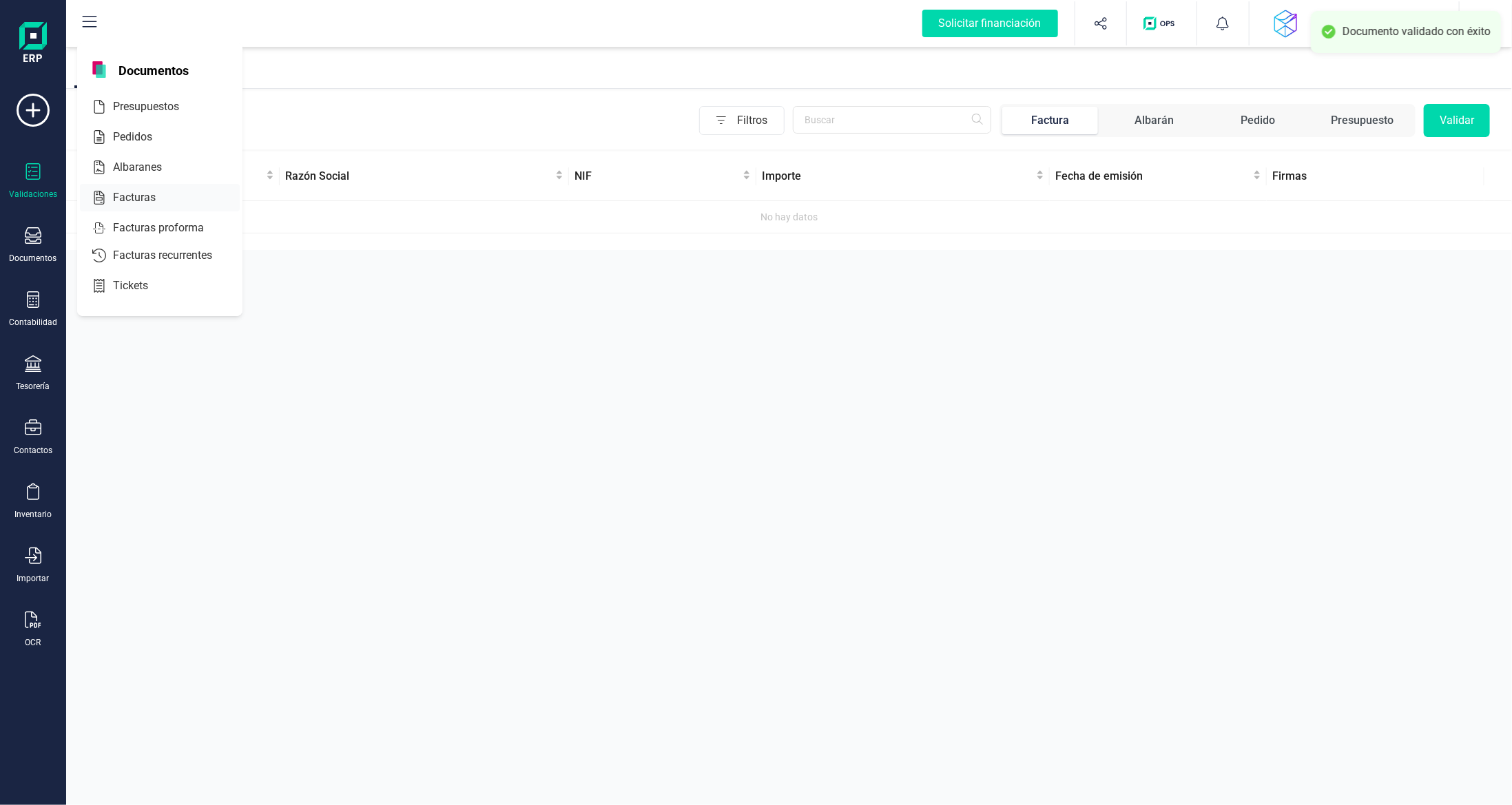
click at [129, 196] on span "Facturas" at bounding box center [144, 198] width 73 height 16
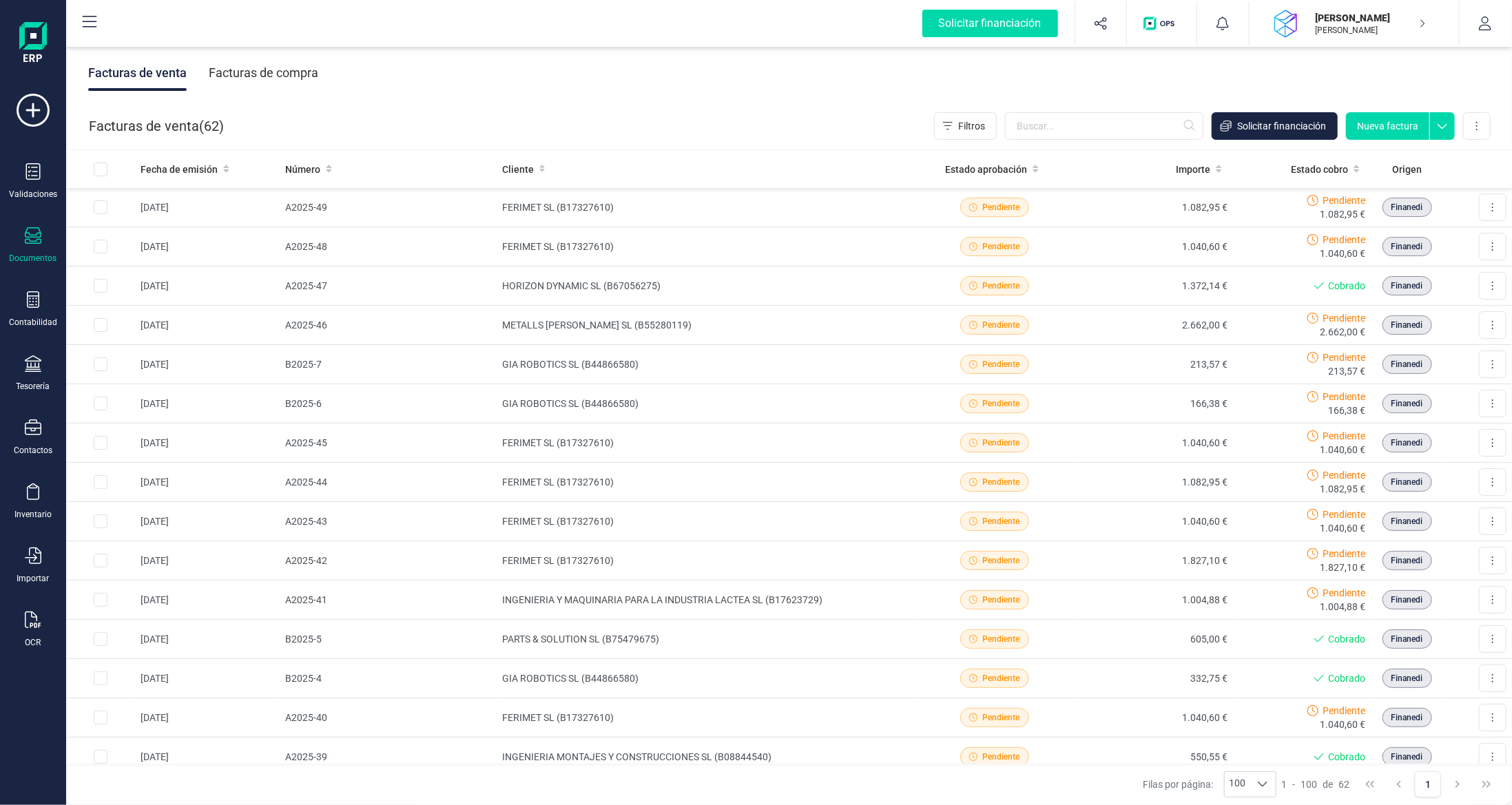
drag, startPoint x: 257, startPoint y: 68, endPoint x: 310, endPoint y: 94, distance: 59.0
click at [260, 68] on div "Facturas de compra" at bounding box center [264, 73] width 109 height 36
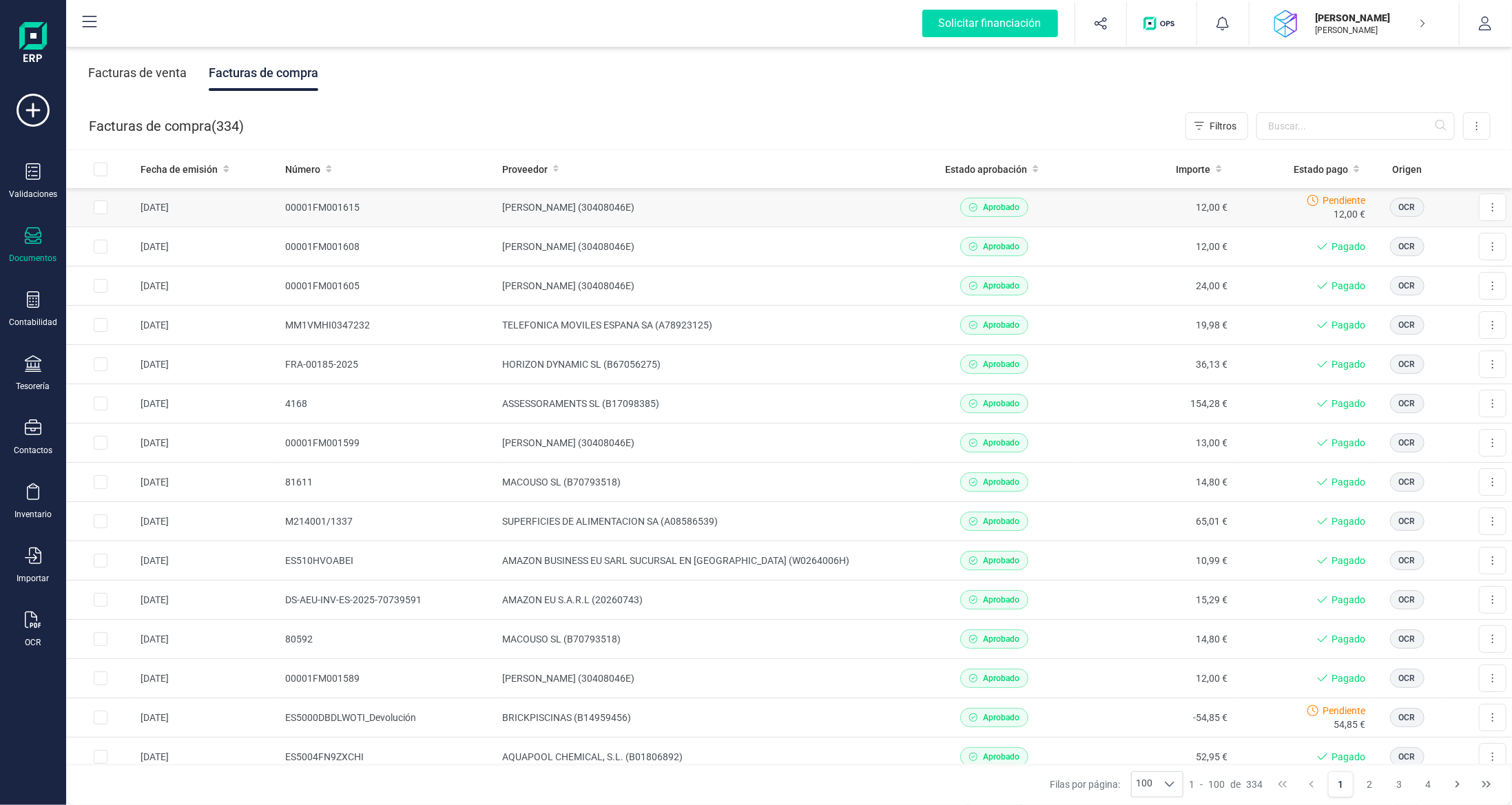
click at [560, 211] on td "[PERSON_NAME] (30408046E)" at bounding box center [706, 207] width 419 height 39
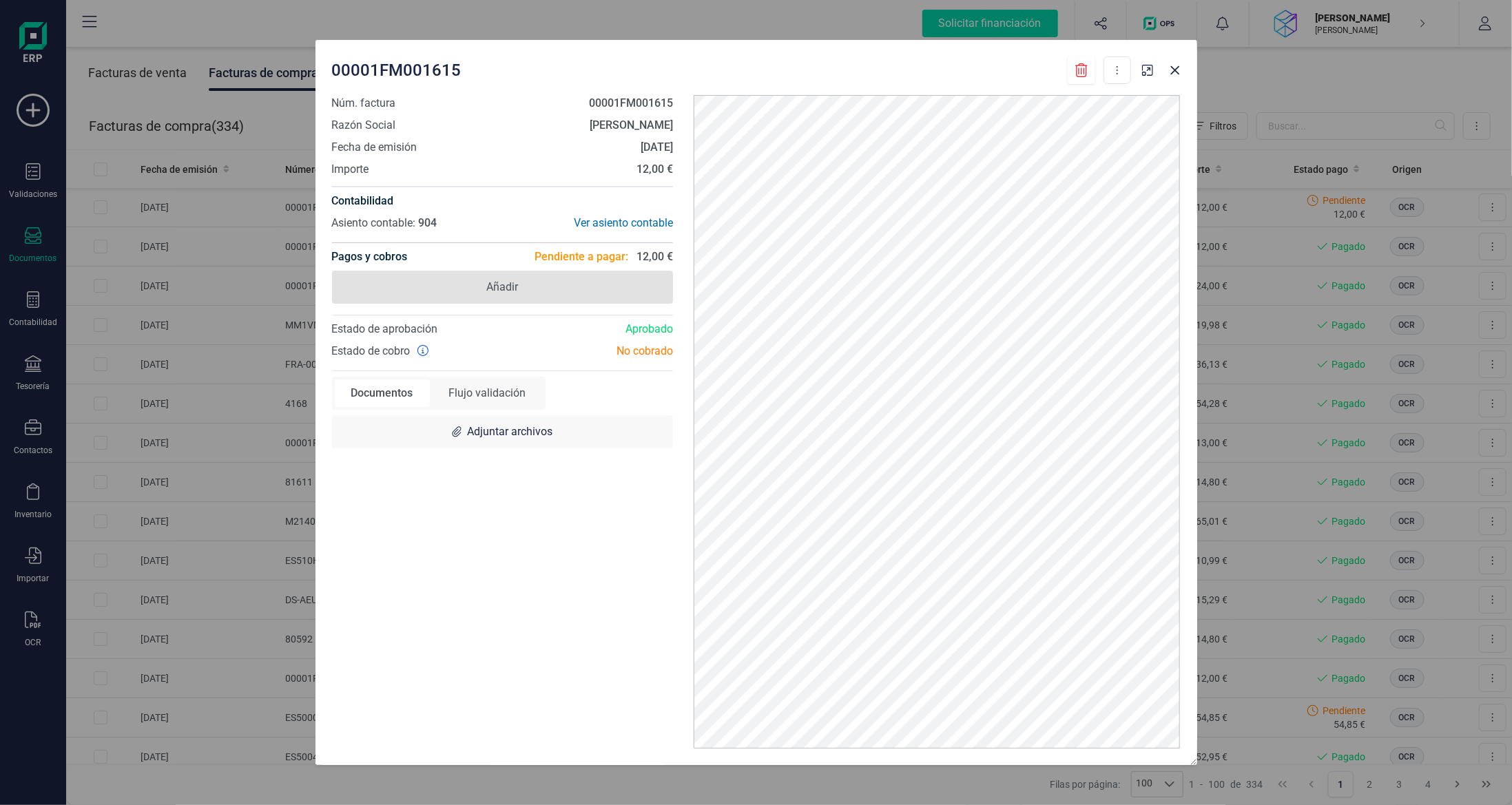
click at [525, 279] on span "Añadir" at bounding box center [503, 287] width 341 height 33
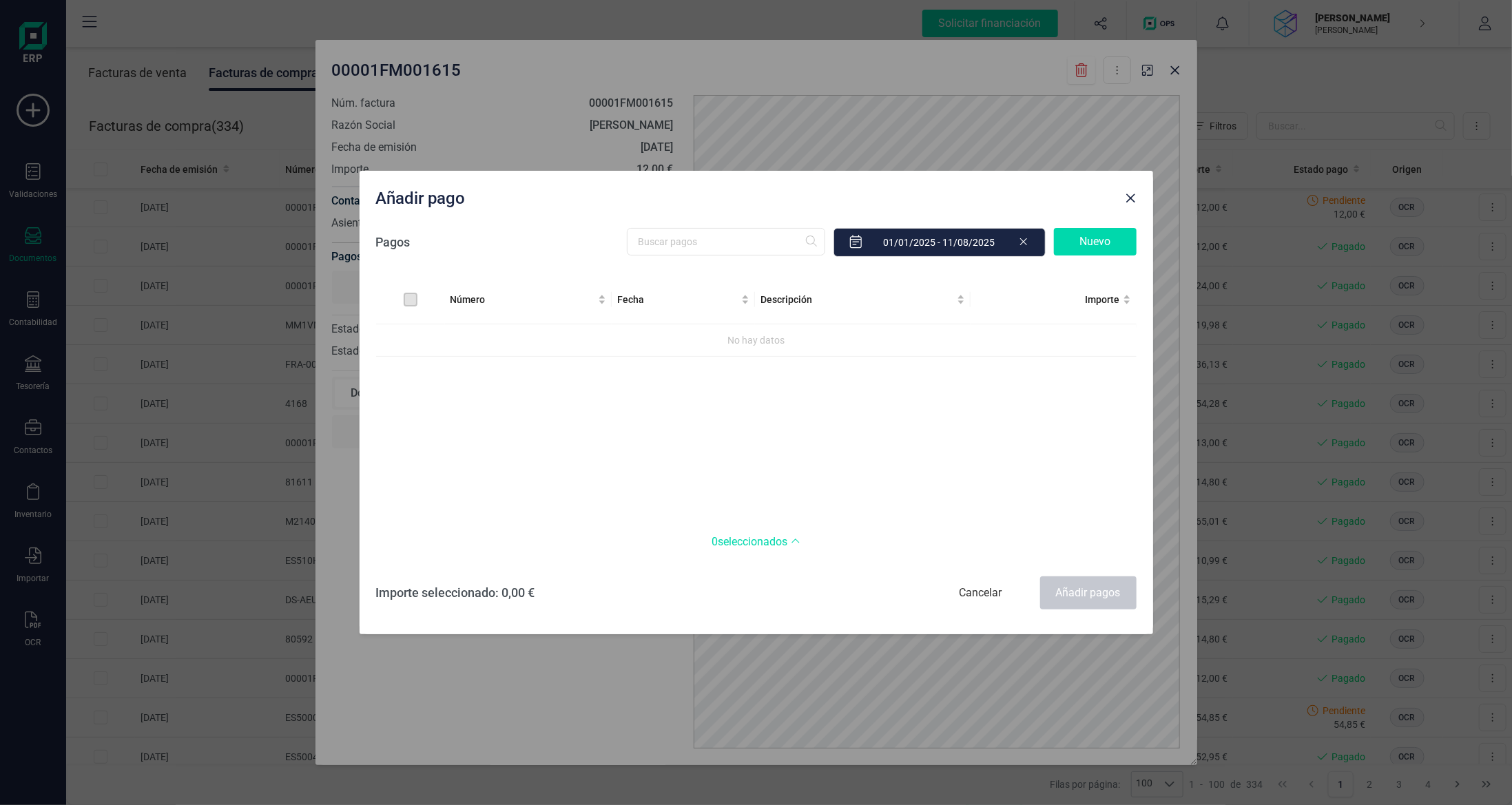
click at [960, 232] on div "Nuevo" at bounding box center [1095, 242] width 83 height 28
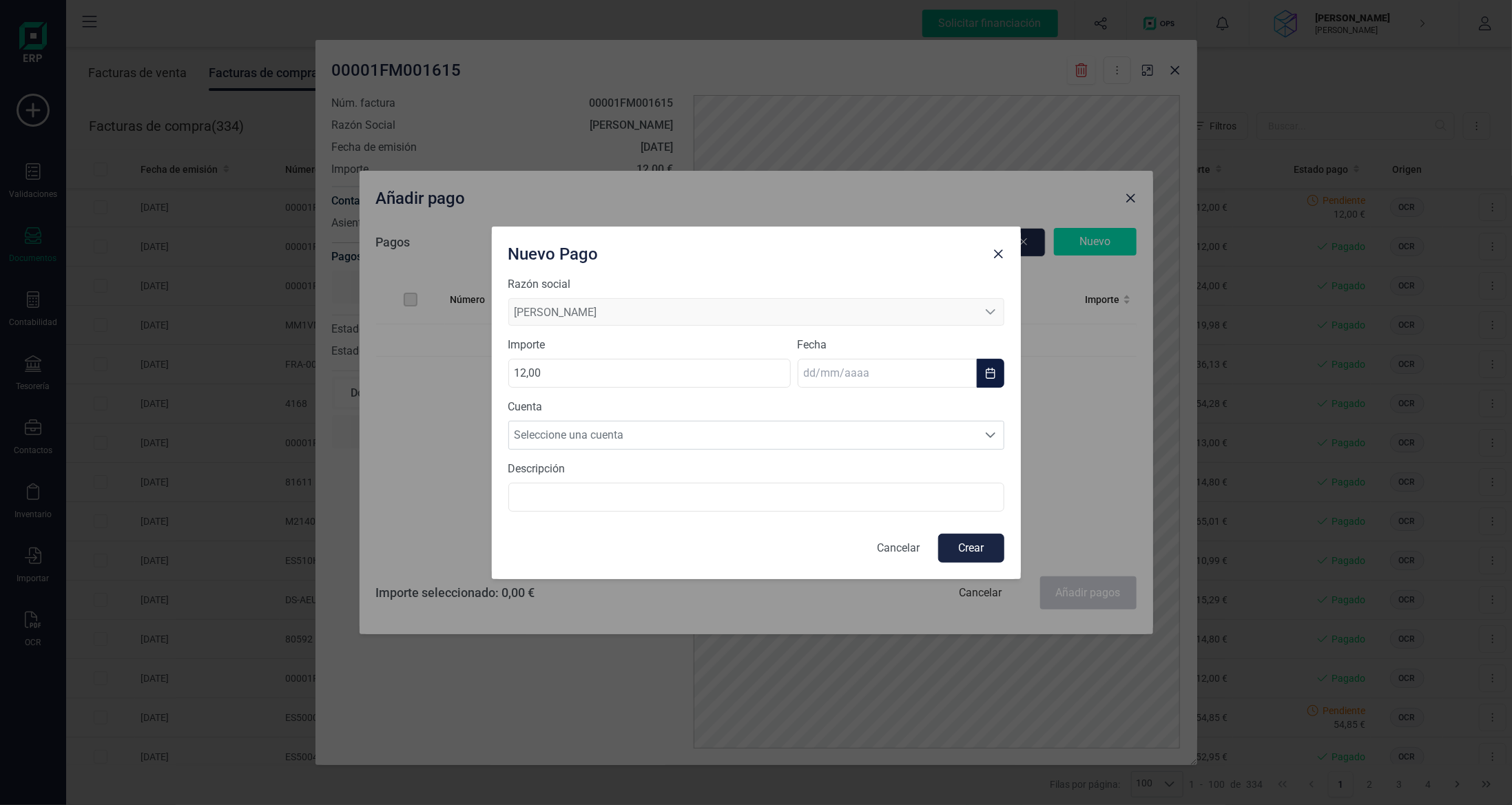
click at [839, 373] on input "text" at bounding box center [887, 372] width 179 height 29
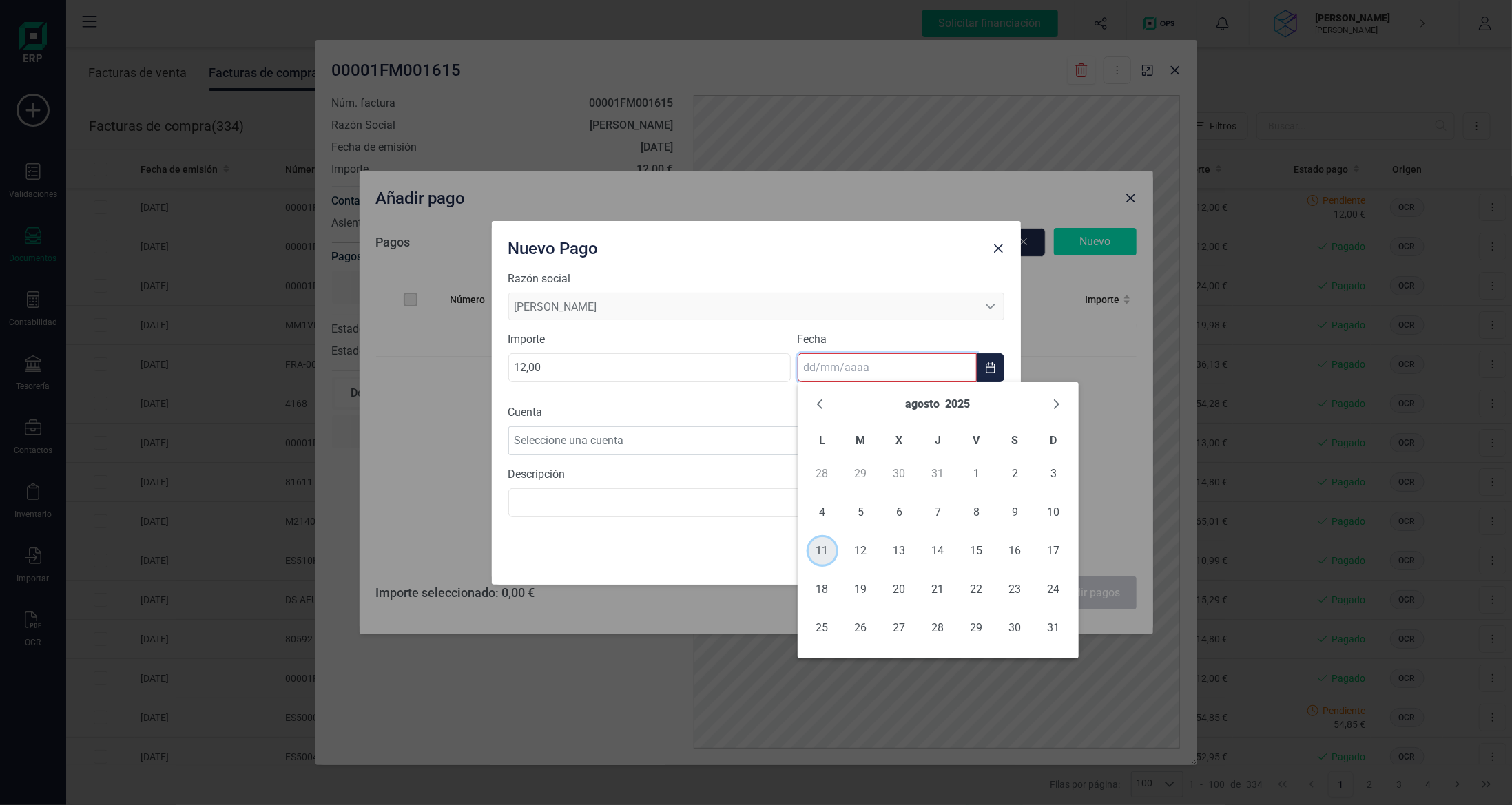
click at [816, 551] on span "11" at bounding box center [823, 551] width 28 height 28
type input "[DATE]"
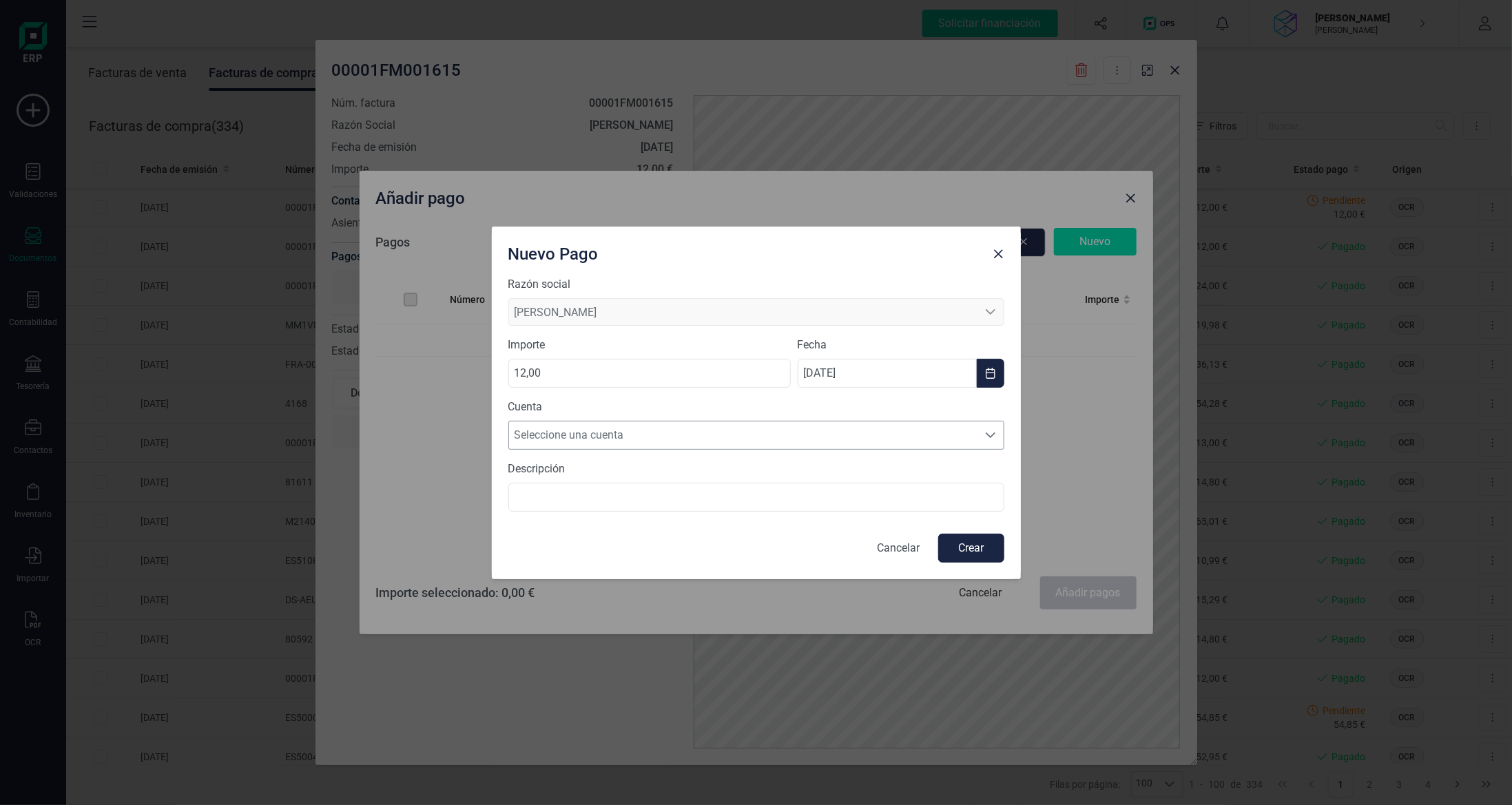
click at [711, 424] on span "Seleccione una cuenta" at bounding box center [743, 435] width 468 height 28
click at [697, 468] on li "[FINANCIAL_ID]" at bounding box center [756, 469] width 496 height 28
click at [960, 543] on button "Crear" at bounding box center [971, 548] width 66 height 29
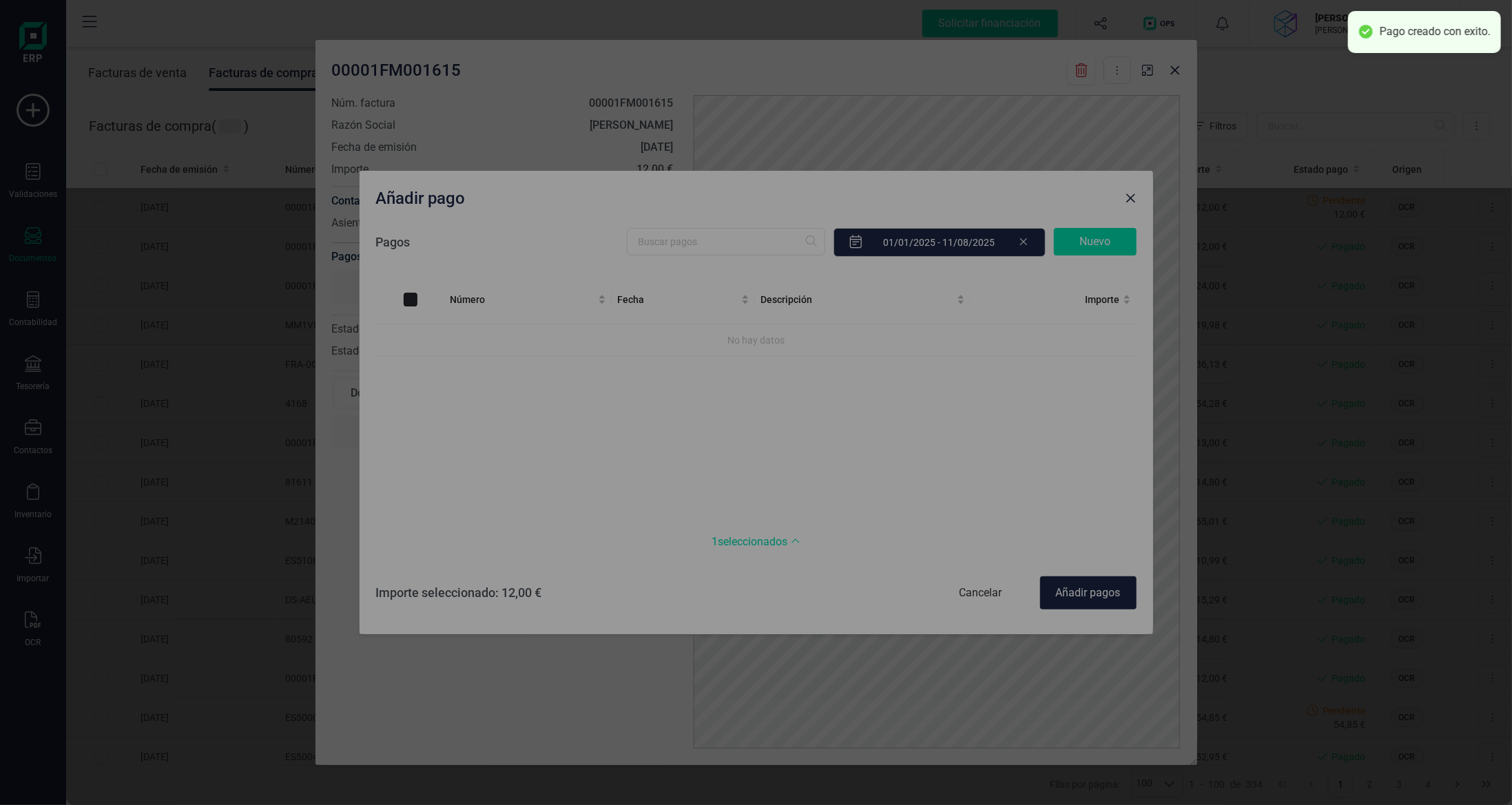
checkbox input "true"
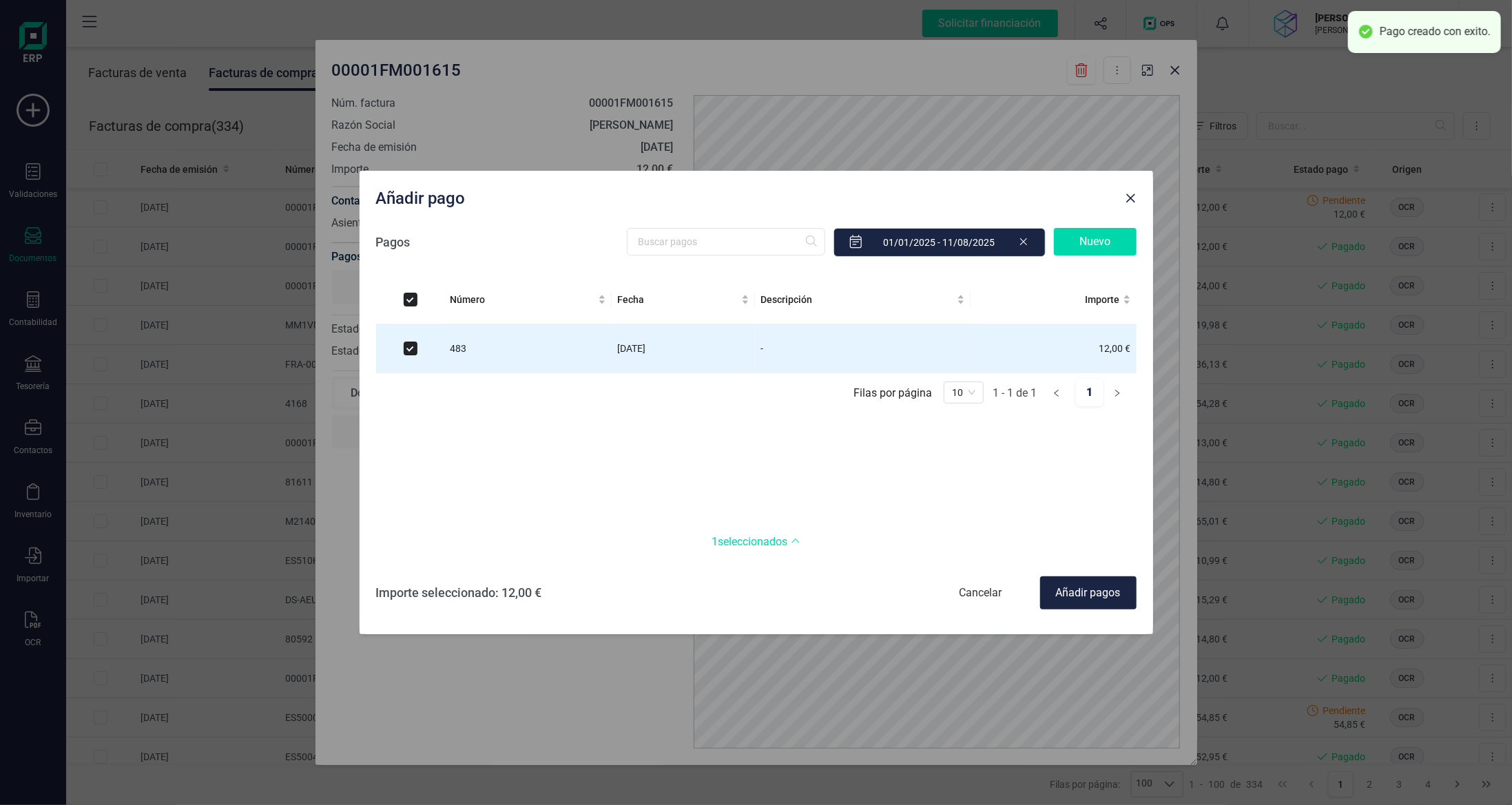
click at [960, 572] on div "Añadir pagos" at bounding box center [1088, 593] width 96 height 33
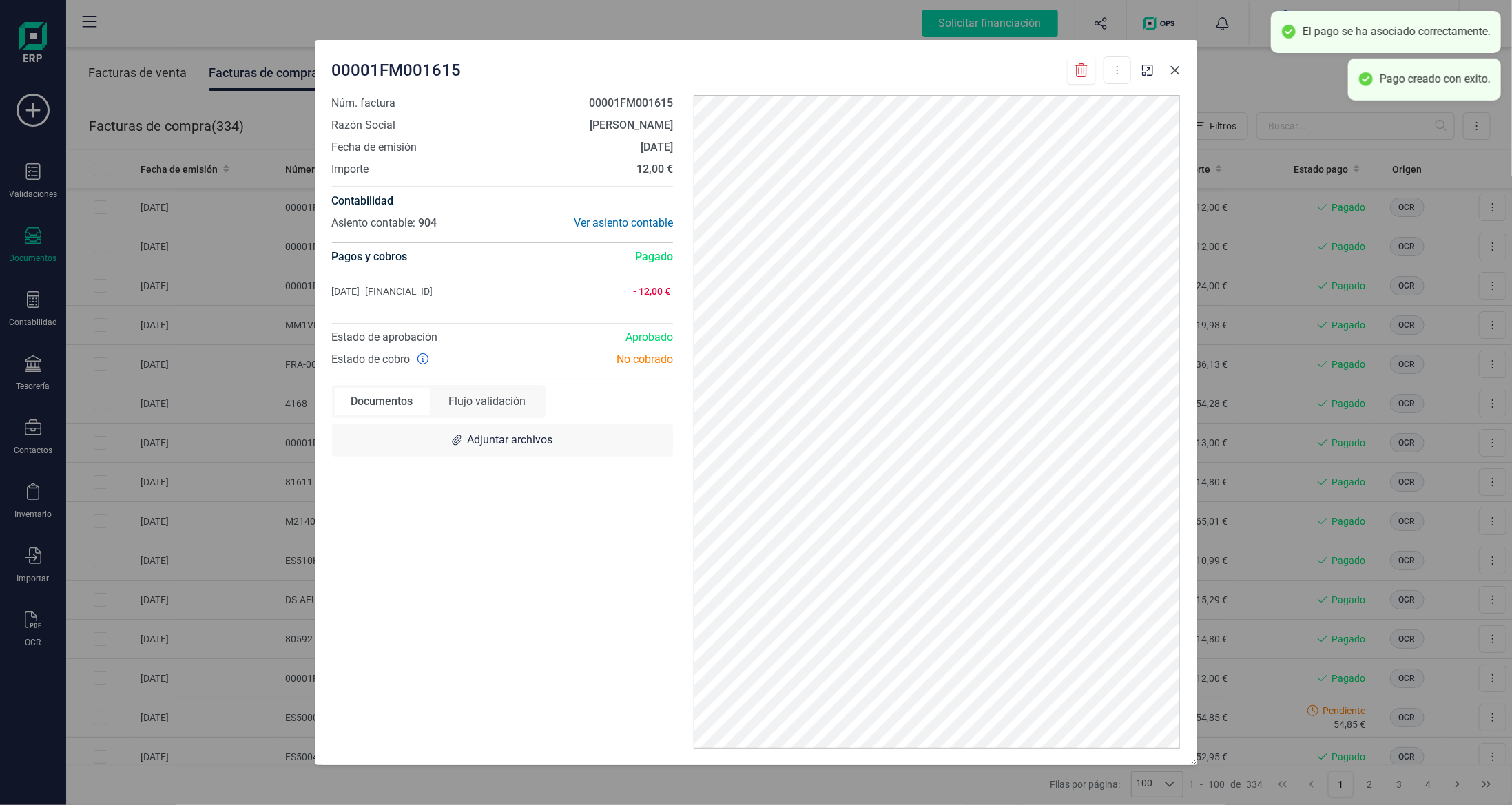
click at [960, 68] on icon "button" at bounding box center [1175, 69] width 11 height 11
